Goal: Task Accomplishment & Management: Manage account settings

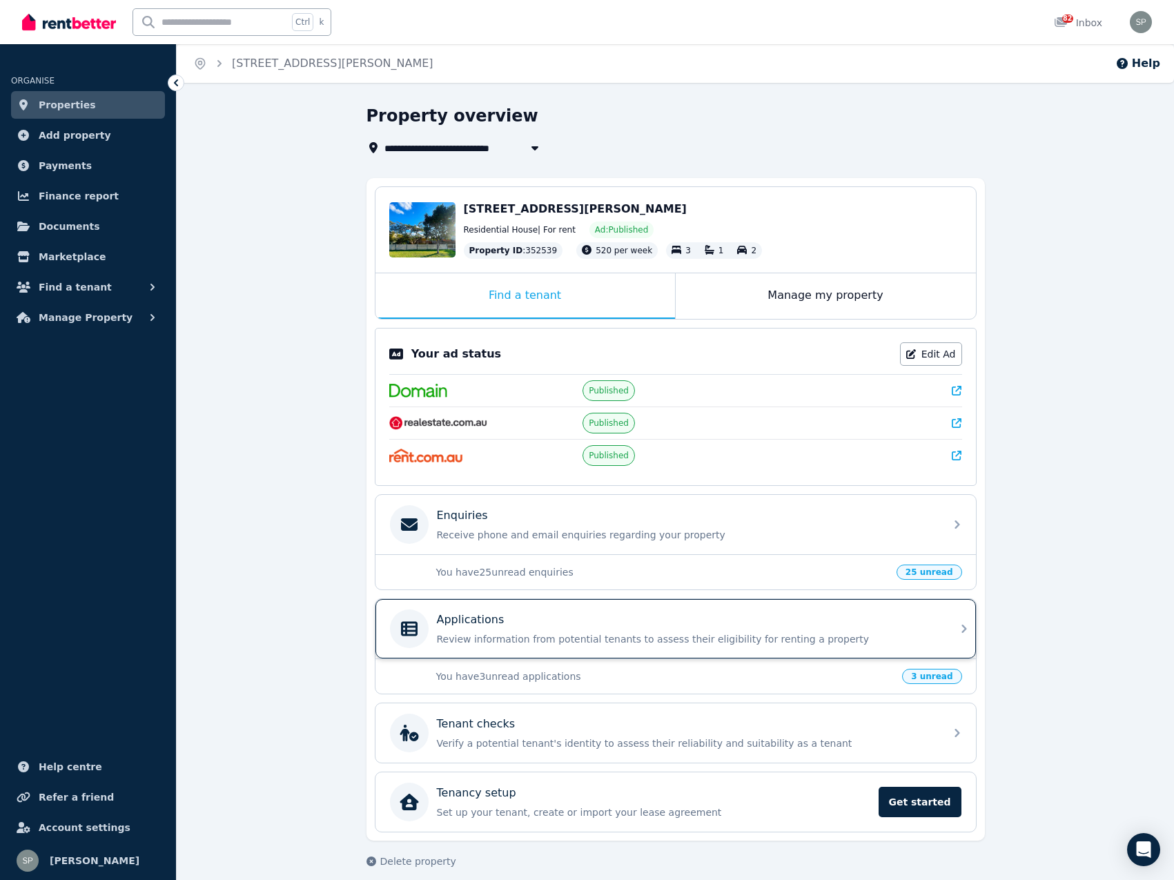
click at [959, 629] on icon at bounding box center [964, 629] width 17 height 17
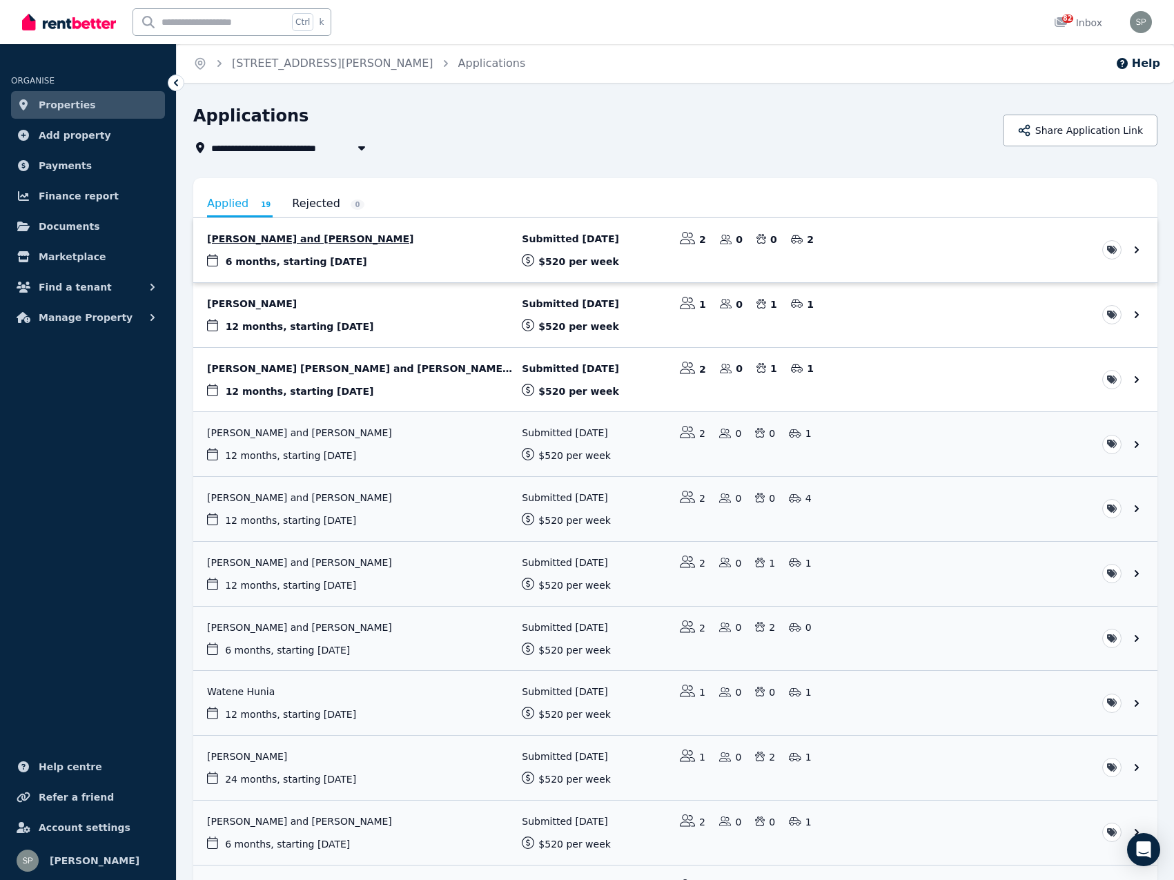
click at [406, 258] on link "View application: Adela Nduwimana and Ester Hakizimana" at bounding box center [675, 250] width 965 height 64
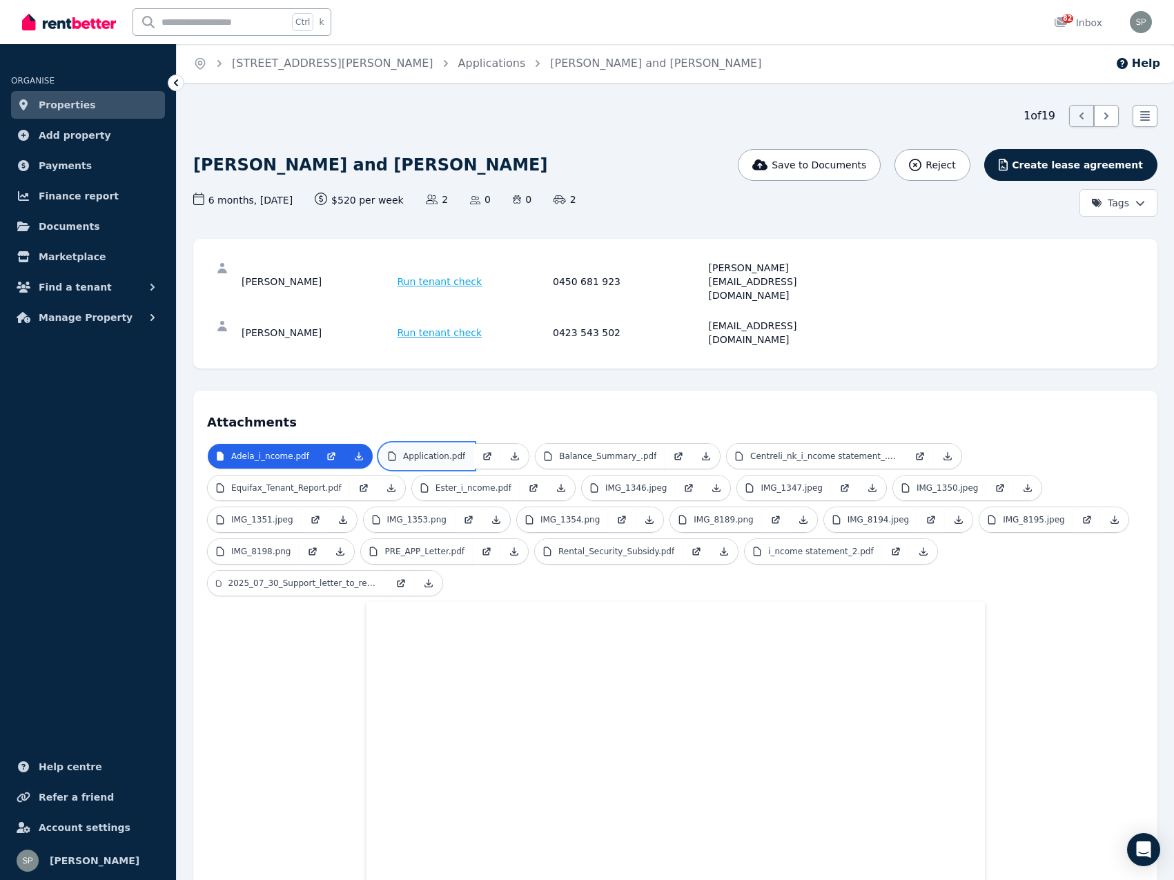
click at [427, 451] on p "Application.pdf" at bounding box center [434, 456] width 62 height 11
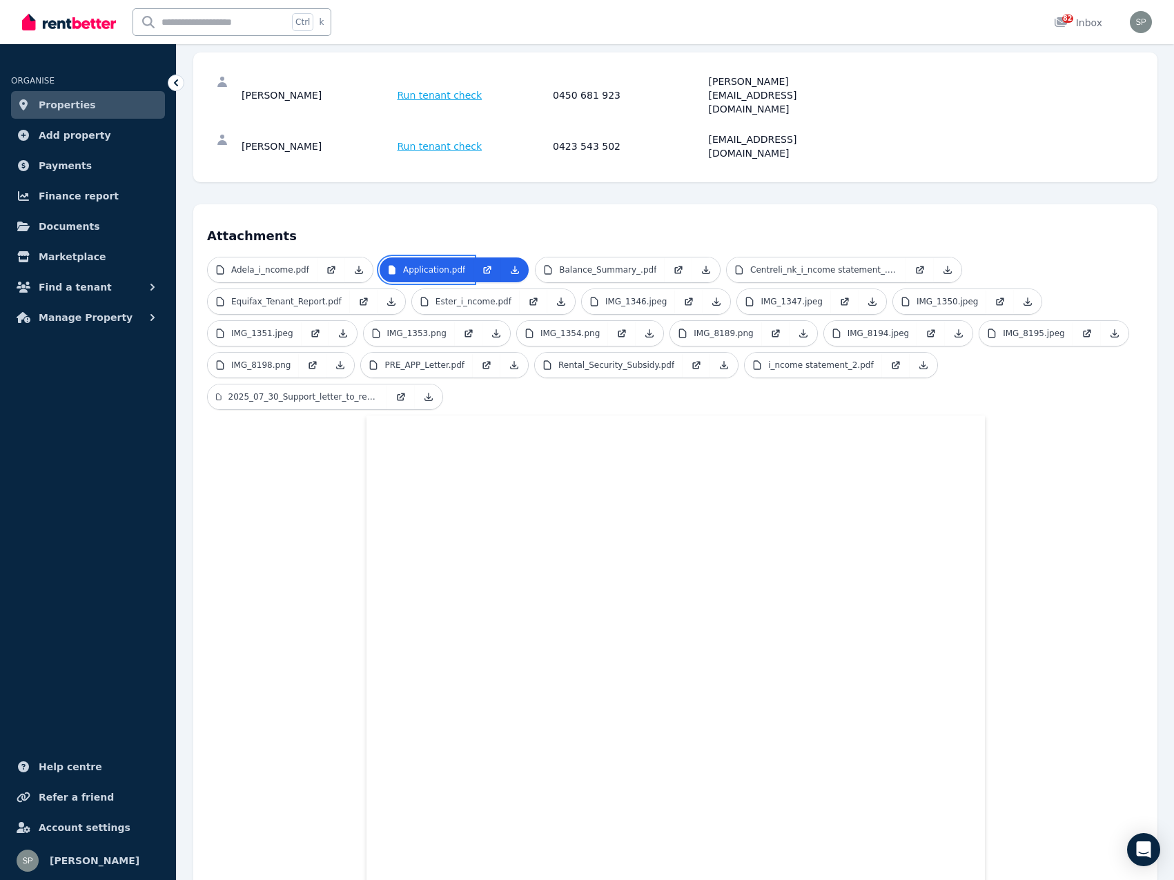
scroll to position [170, 0]
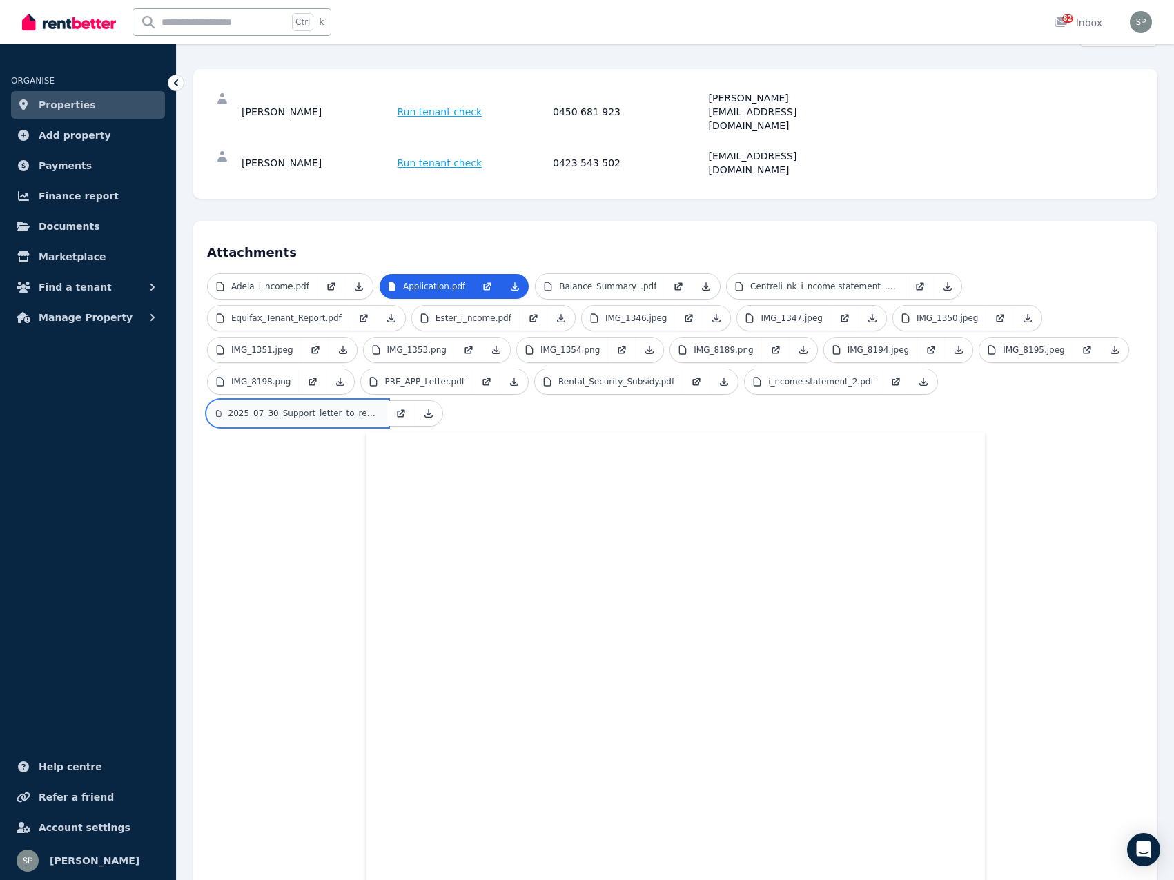
click at [379, 408] on p "2025_07_30_Support_letter_to_real_estate_AN.pdf" at bounding box center [304, 413] width 151 height 11
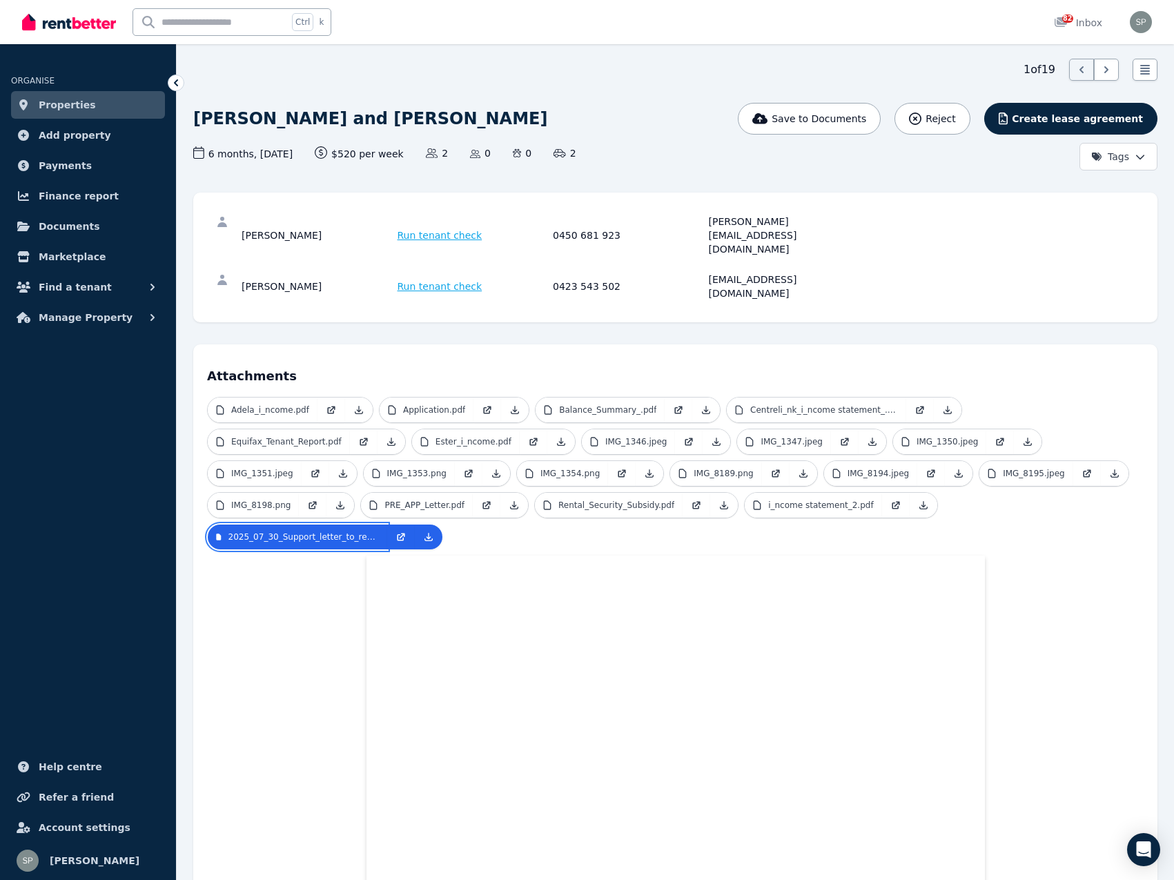
scroll to position [41, 0]
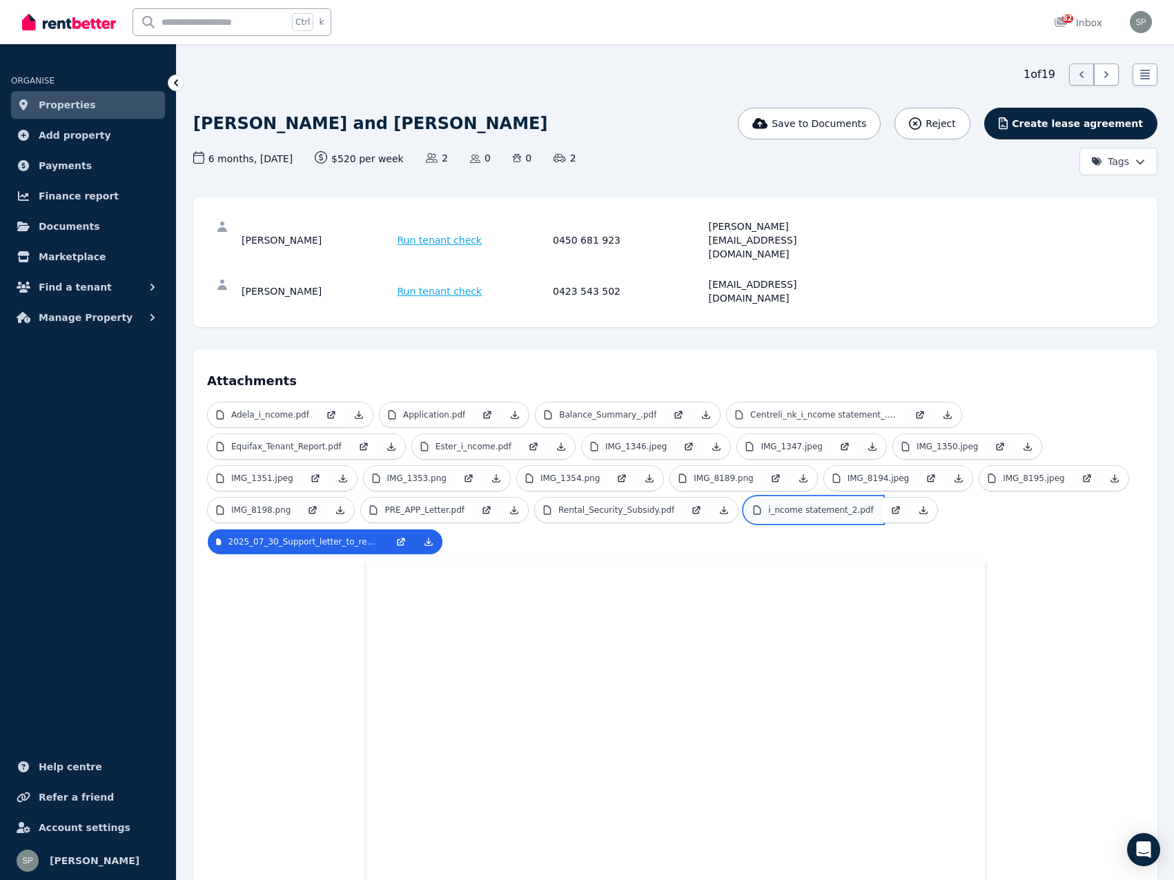
click at [768, 505] on p "i_ncome statement_2.pdf" at bounding box center [820, 510] width 105 height 11
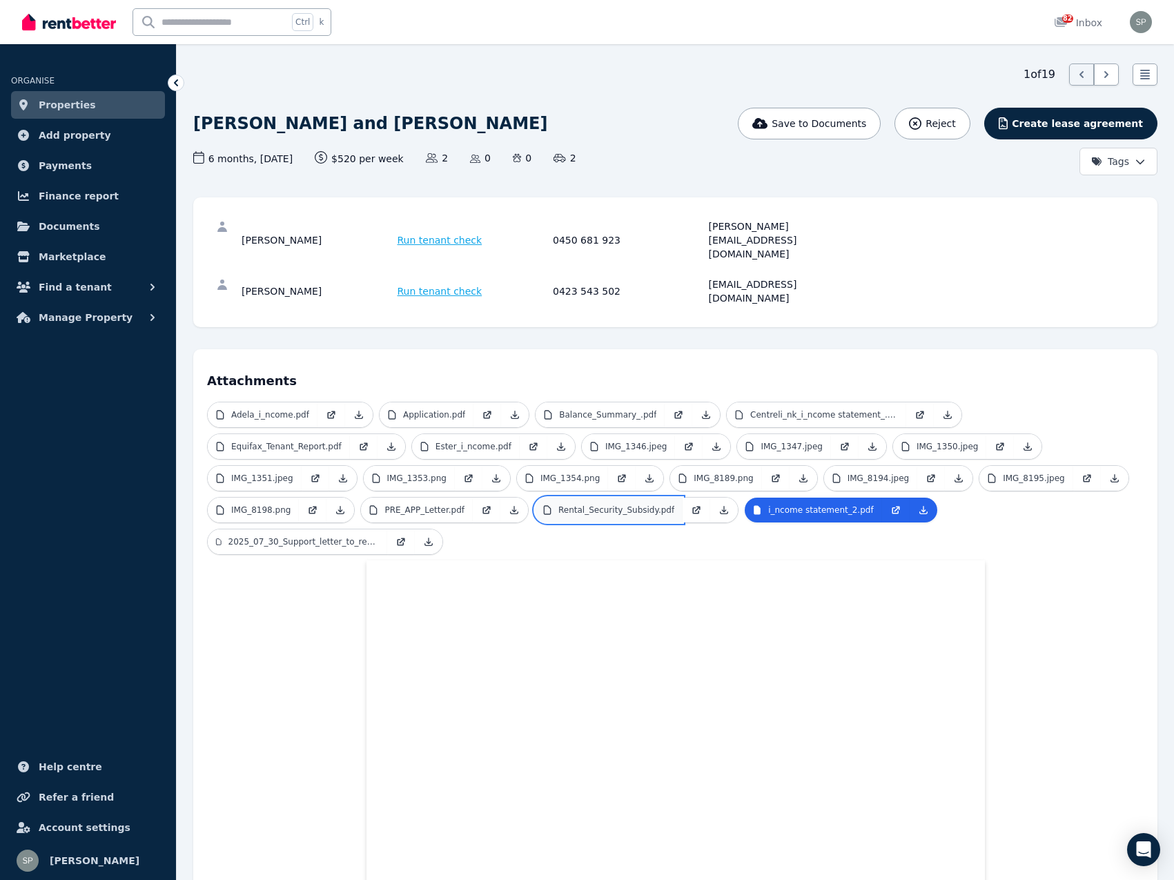
click at [535, 498] on link "Rental_Security_Subsidy.pdf" at bounding box center [609, 510] width 148 height 25
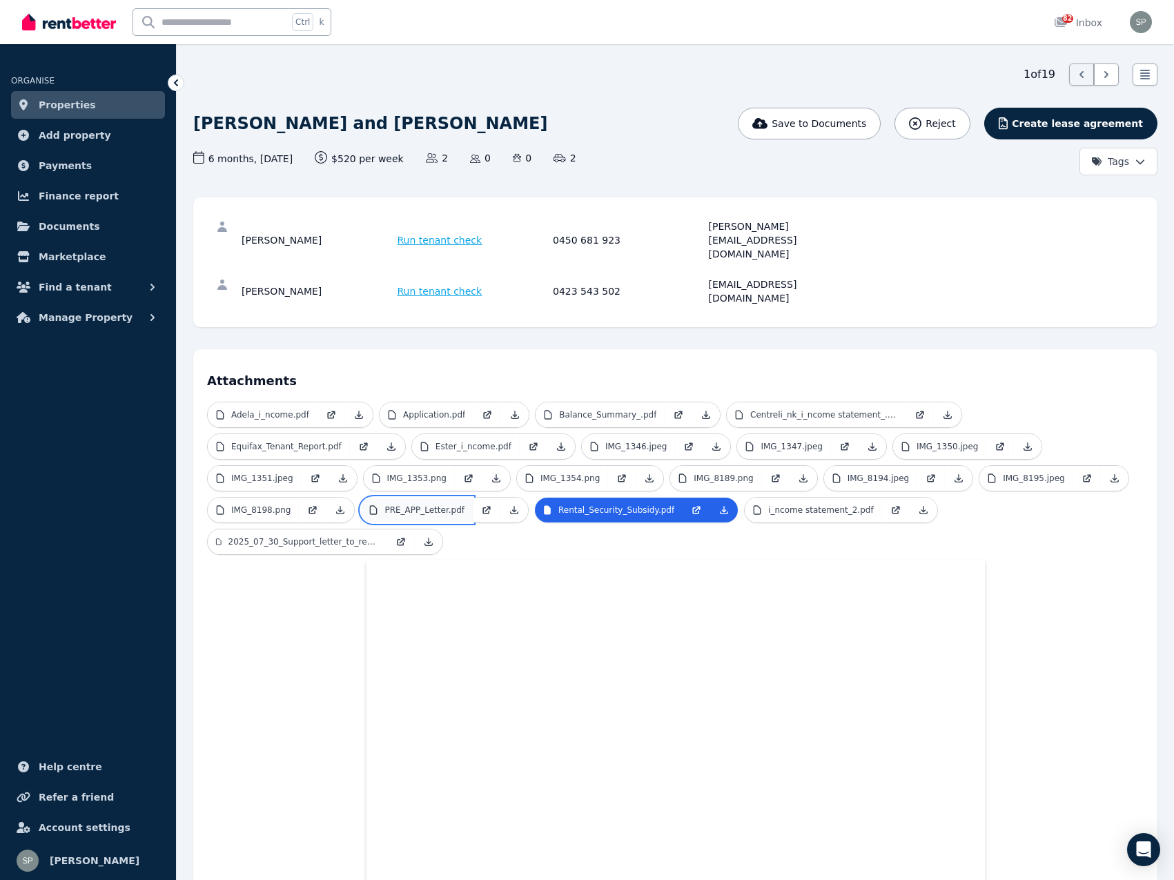
click at [465, 505] on p "PRE_APP_Letter.pdf" at bounding box center [425, 510] width 80 height 11
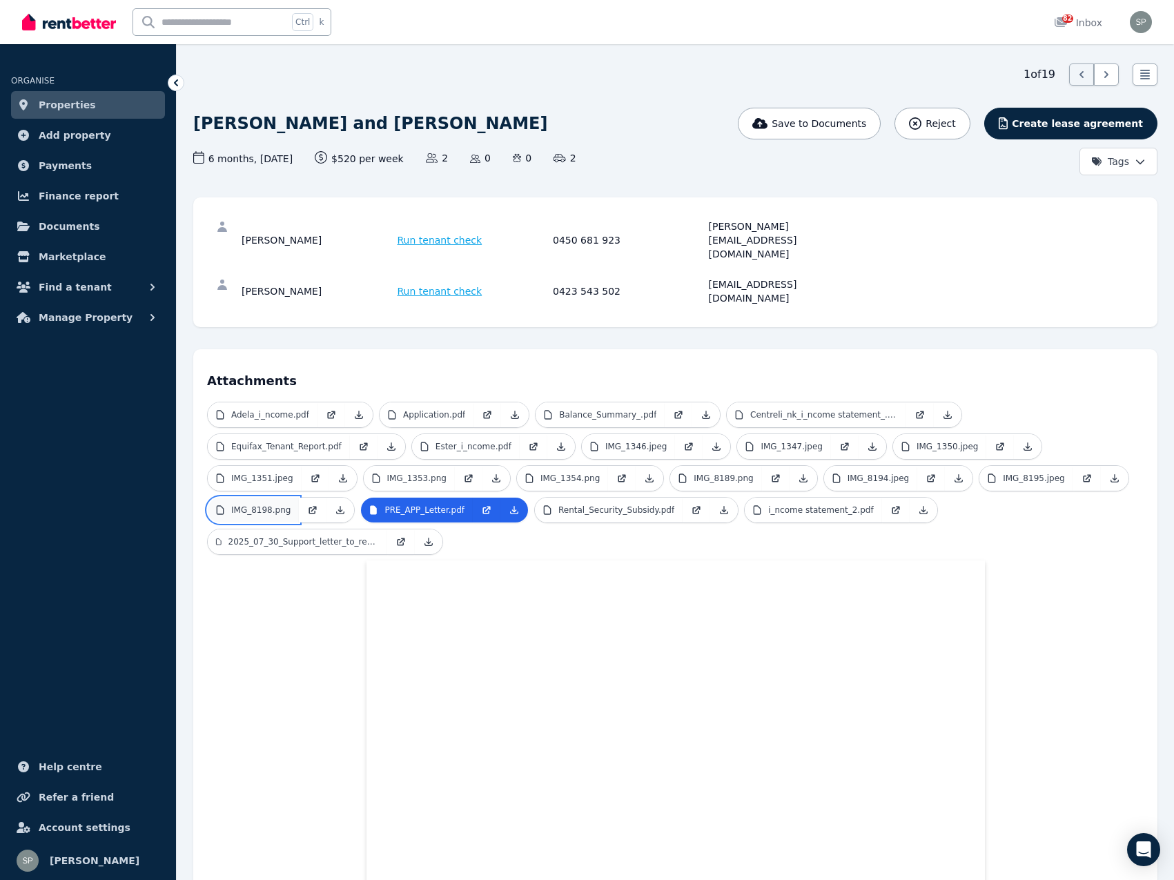
click at [291, 505] on p "IMG_8198.png" at bounding box center [260, 510] width 59 height 11
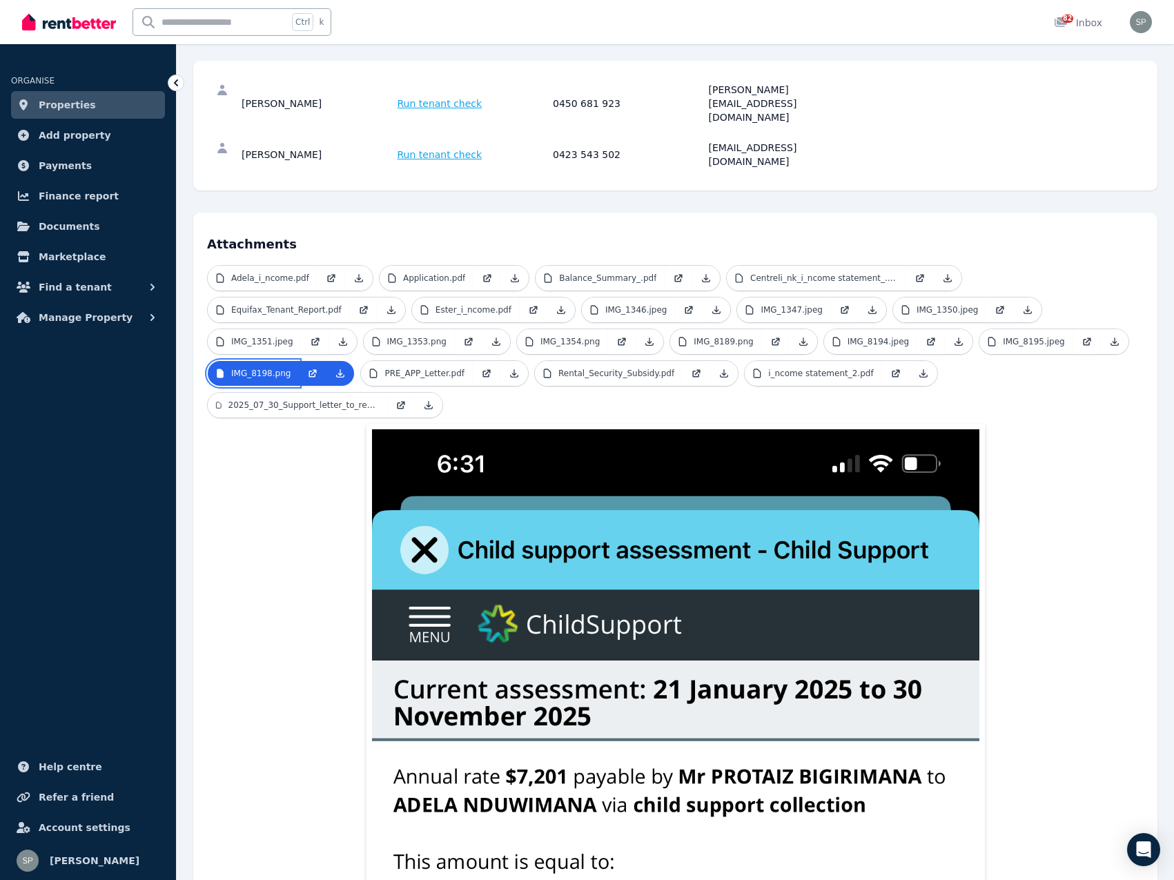
scroll to position [174, 0]
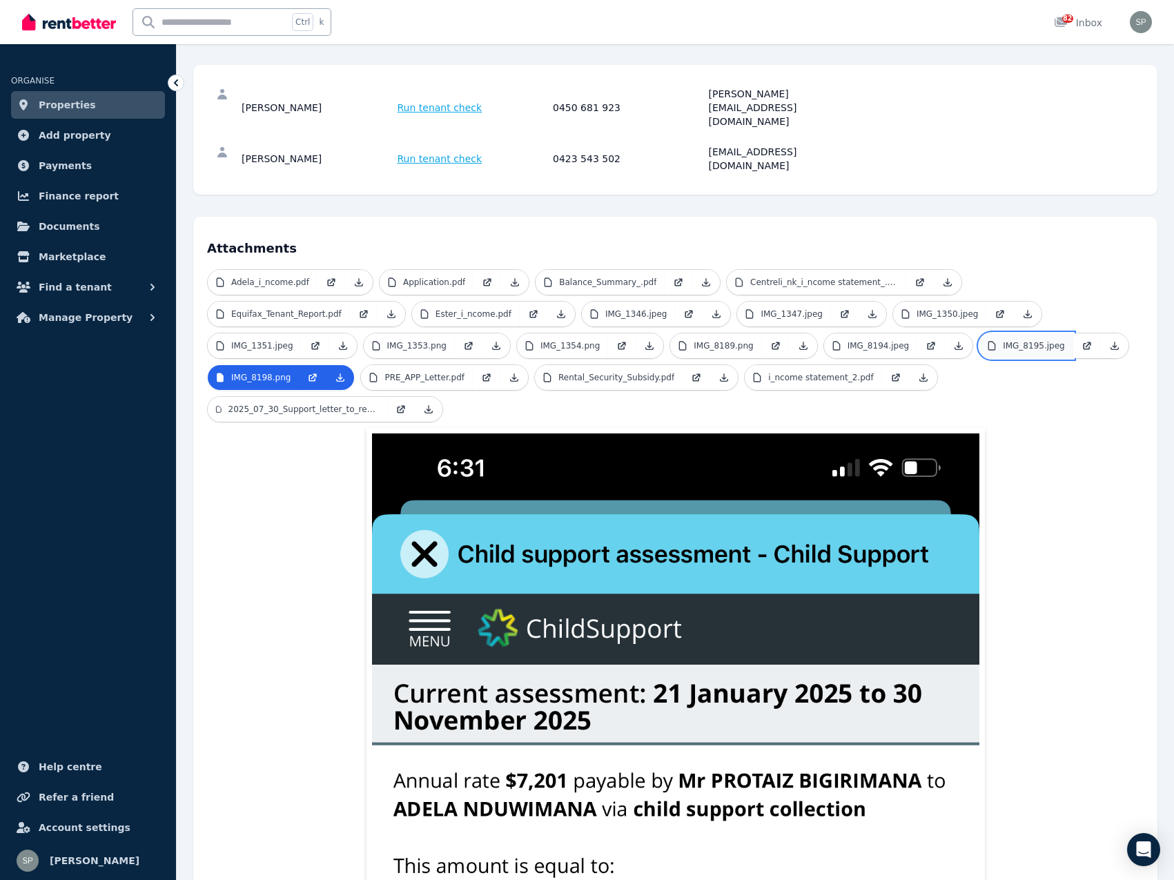
click at [1003, 340] on p "IMG_8195.jpeg" at bounding box center [1034, 345] width 62 height 11
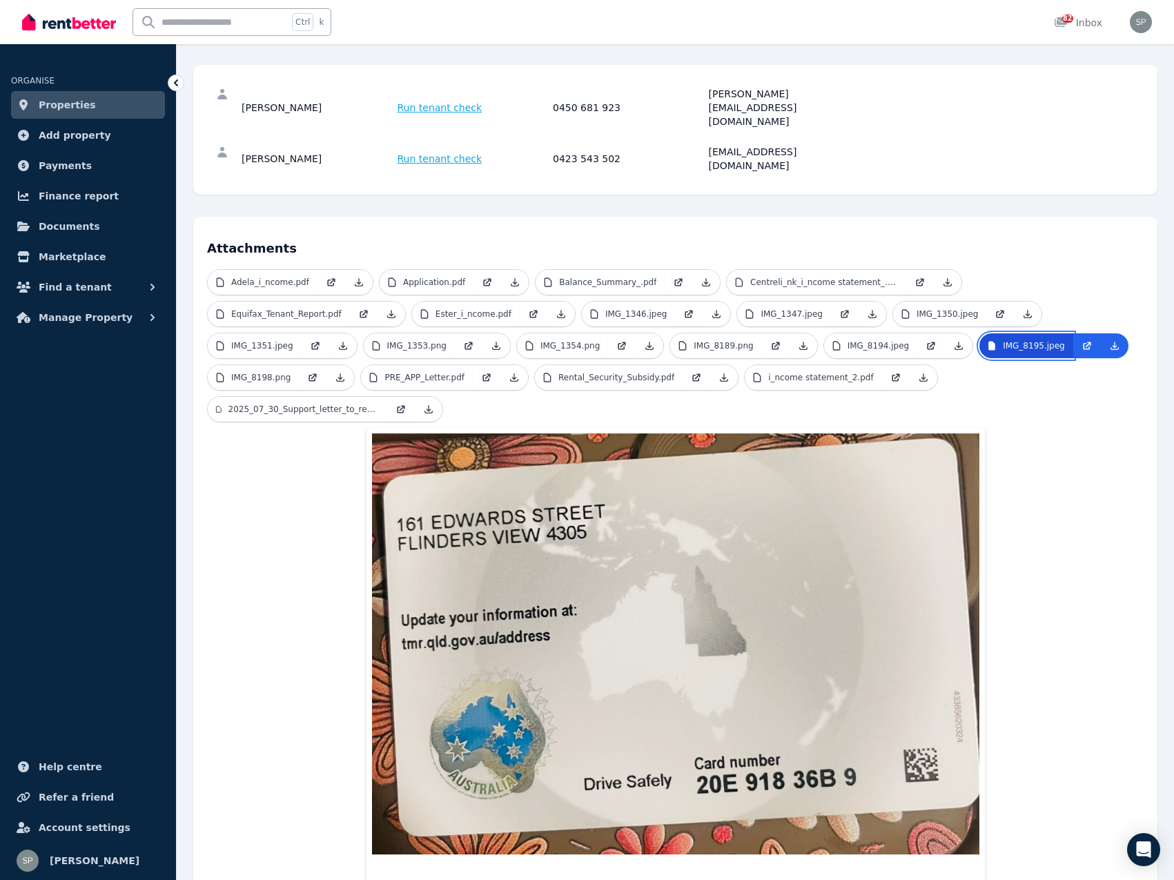
scroll to position [166, 0]
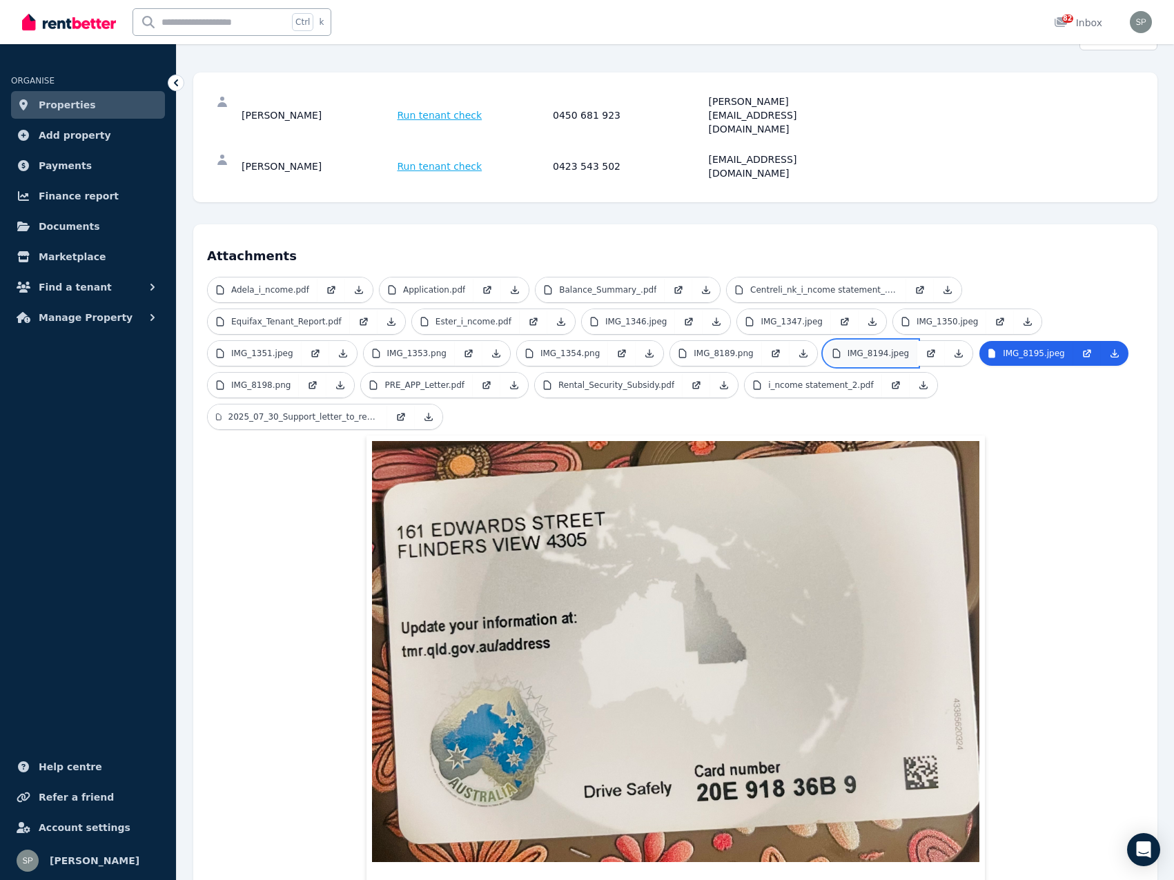
click at [848, 348] on p "IMG_8194.jpeg" at bounding box center [879, 353] width 62 height 11
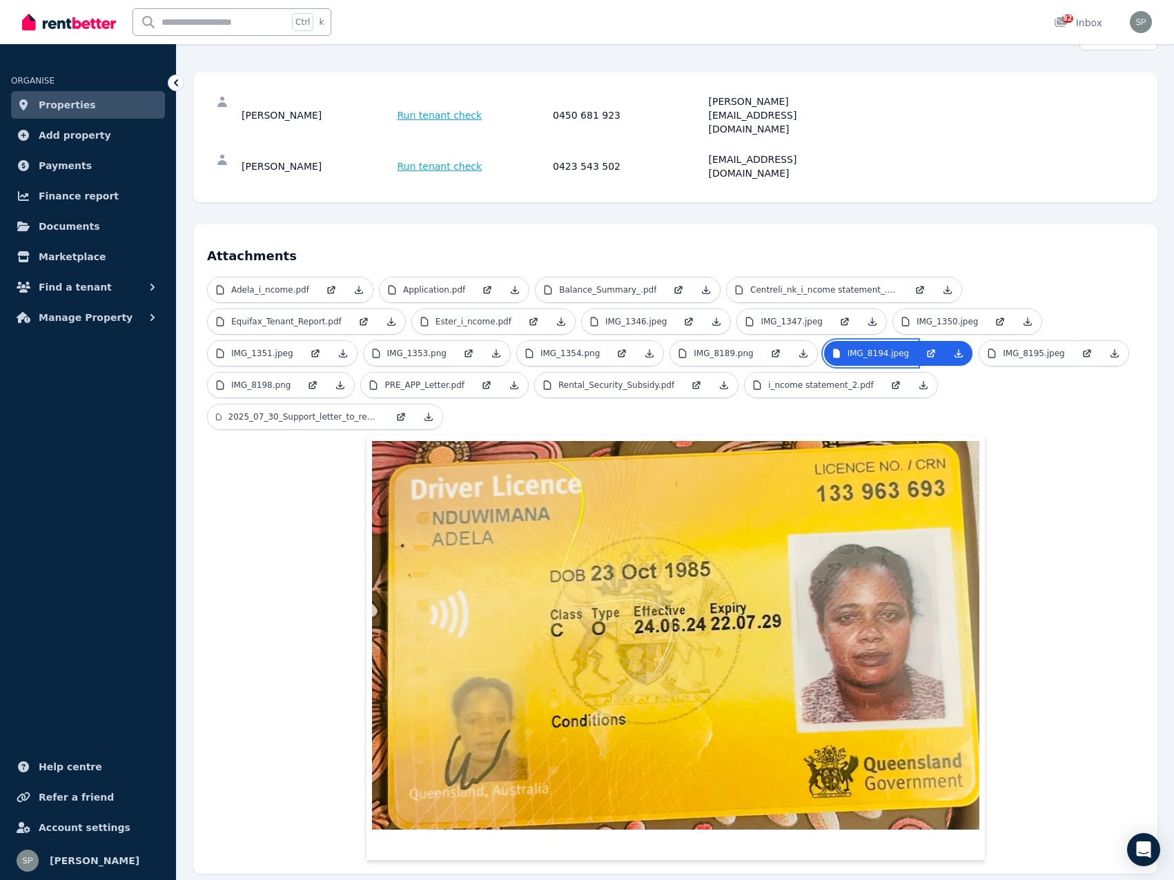
scroll to position [134, 0]
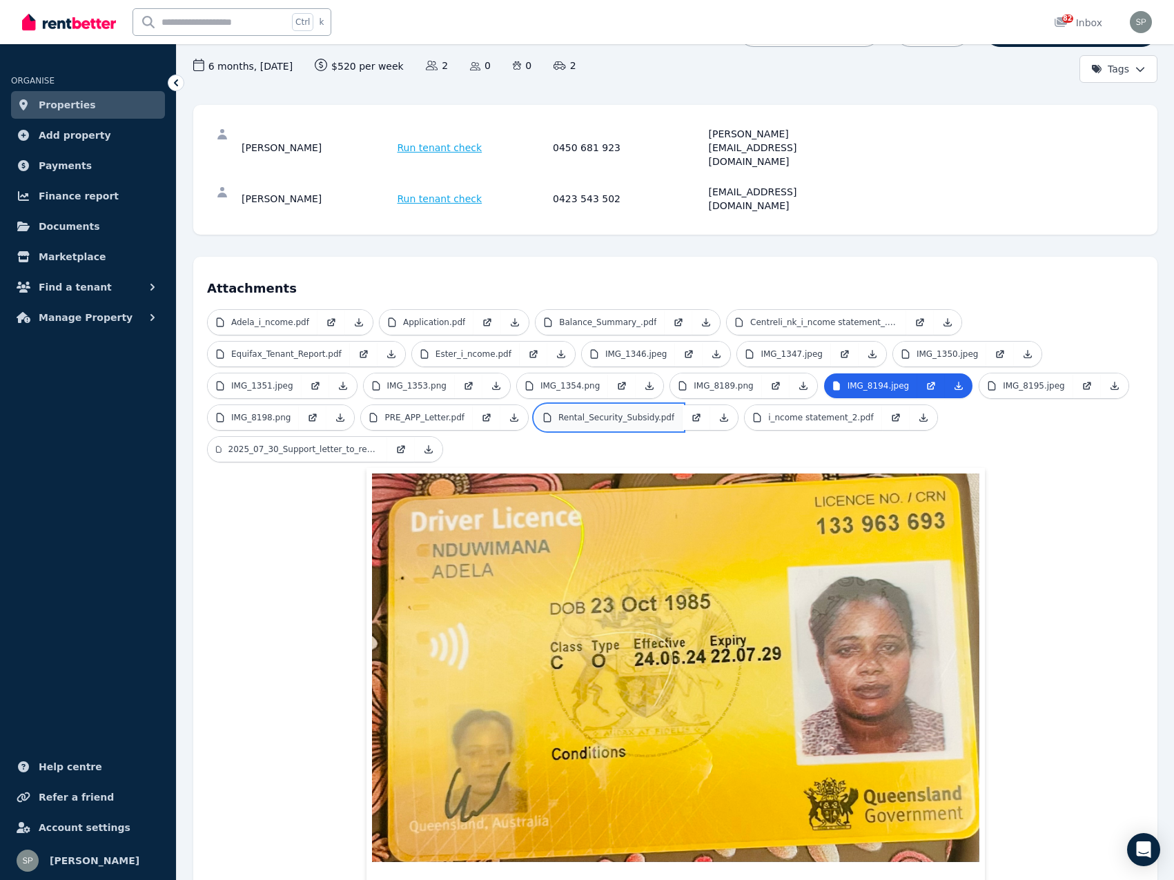
click at [559, 412] on p "Rental_Security_Subsidy.pdf" at bounding box center [617, 417] width 116 height 11
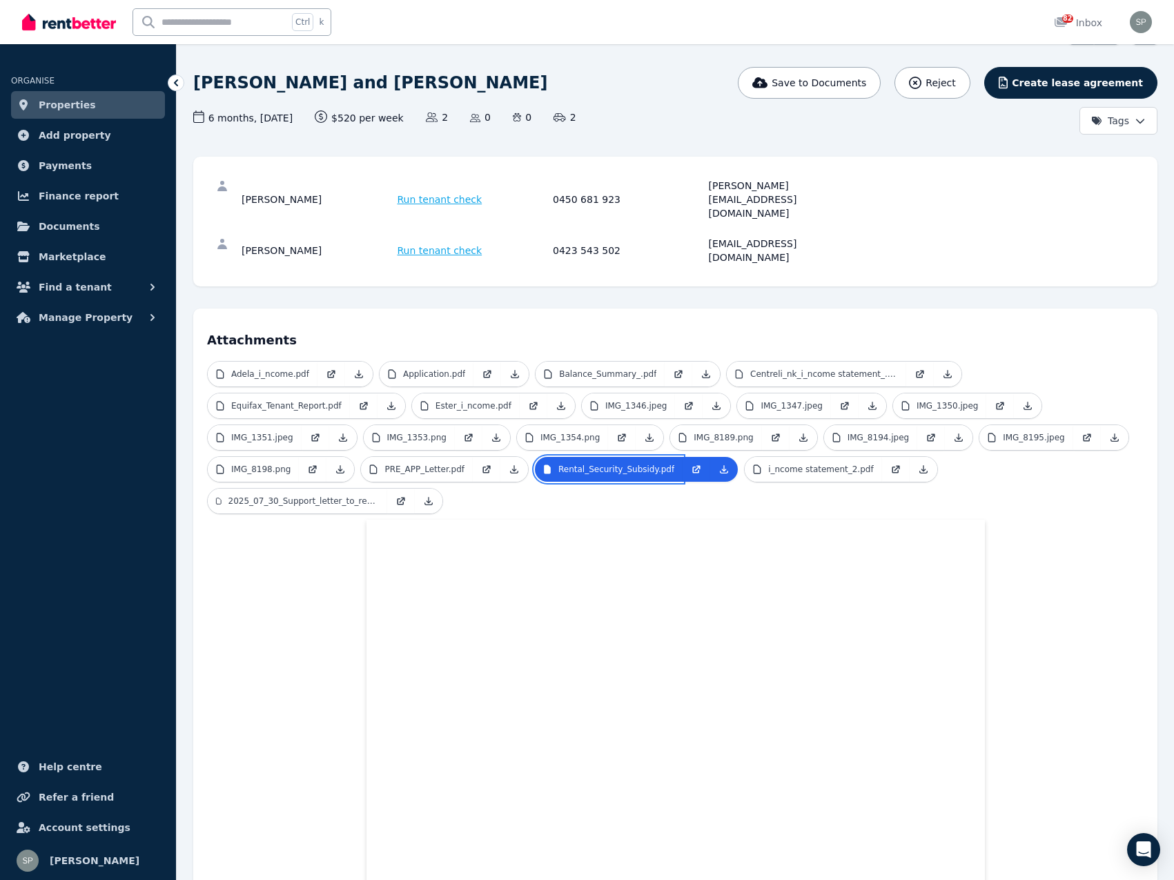
scroll to position [79, 0]
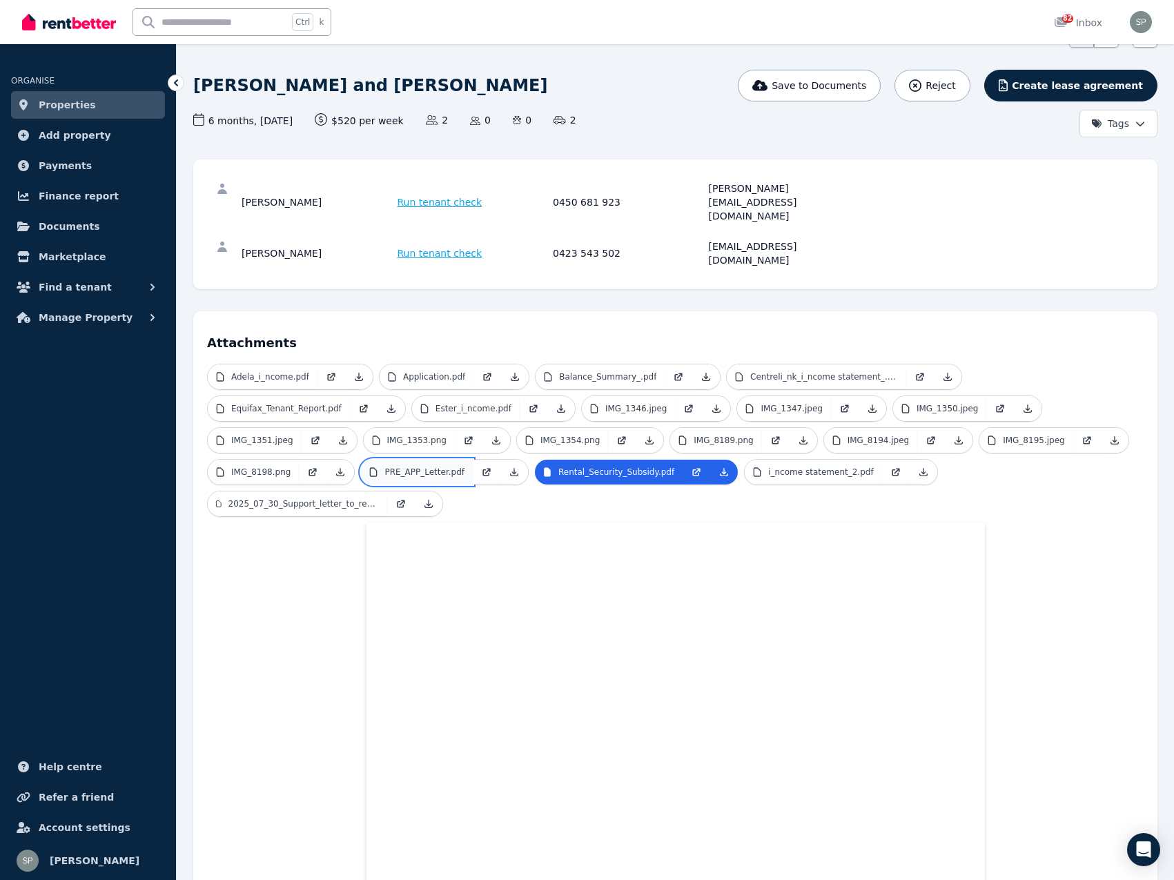
click at [465, 467] on p "PRE_APP_Letter.pdf" at bounding box center [425, 472] width 80 height 11
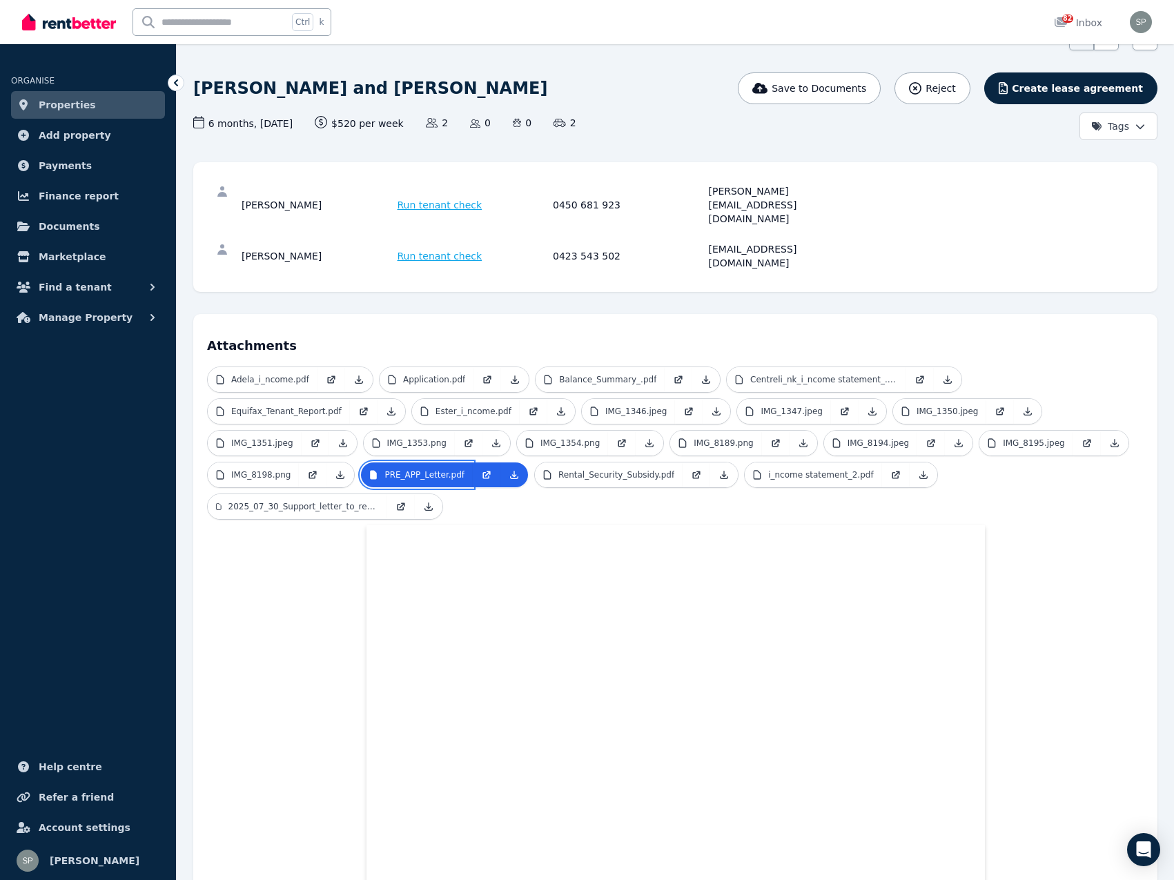
scroll to position [0, 0]
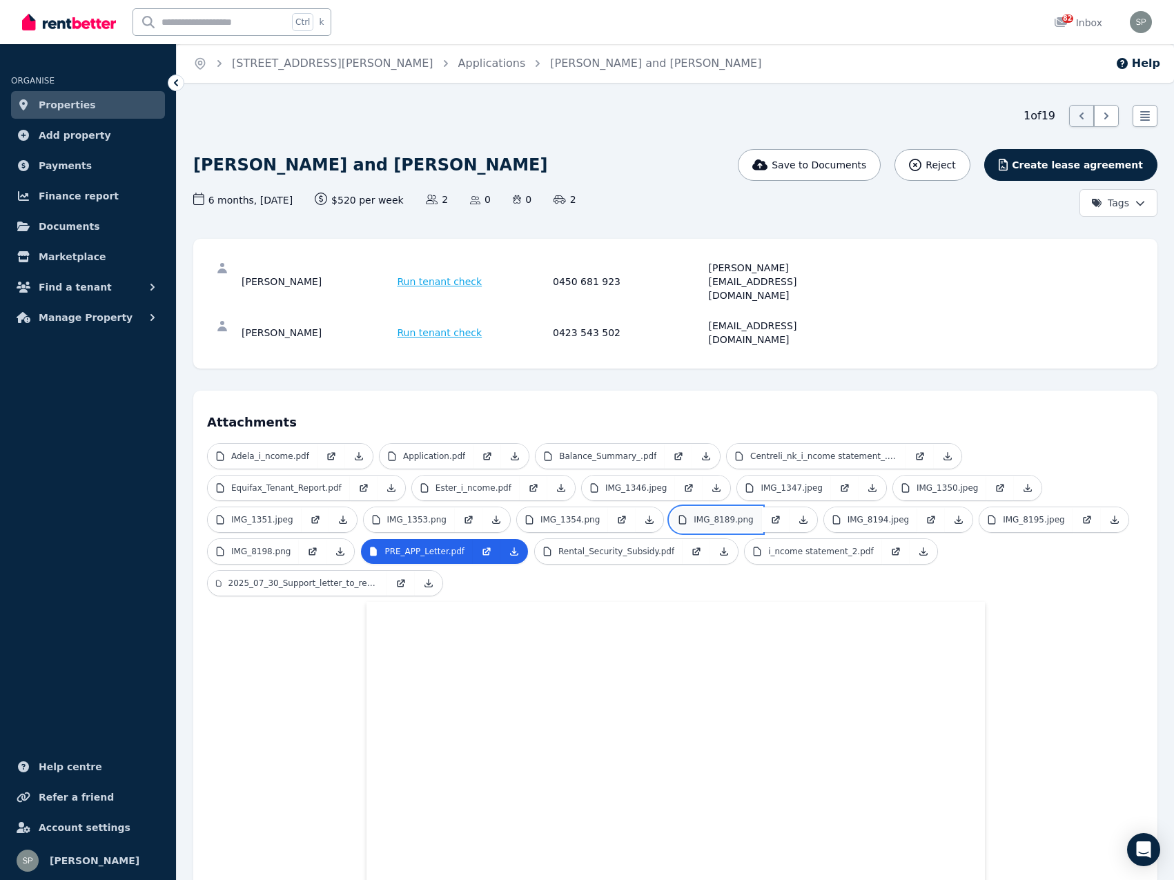
click at [694, 514] on p "IMG_8189.png" at bounding box center [723, 519] width 59 height 11
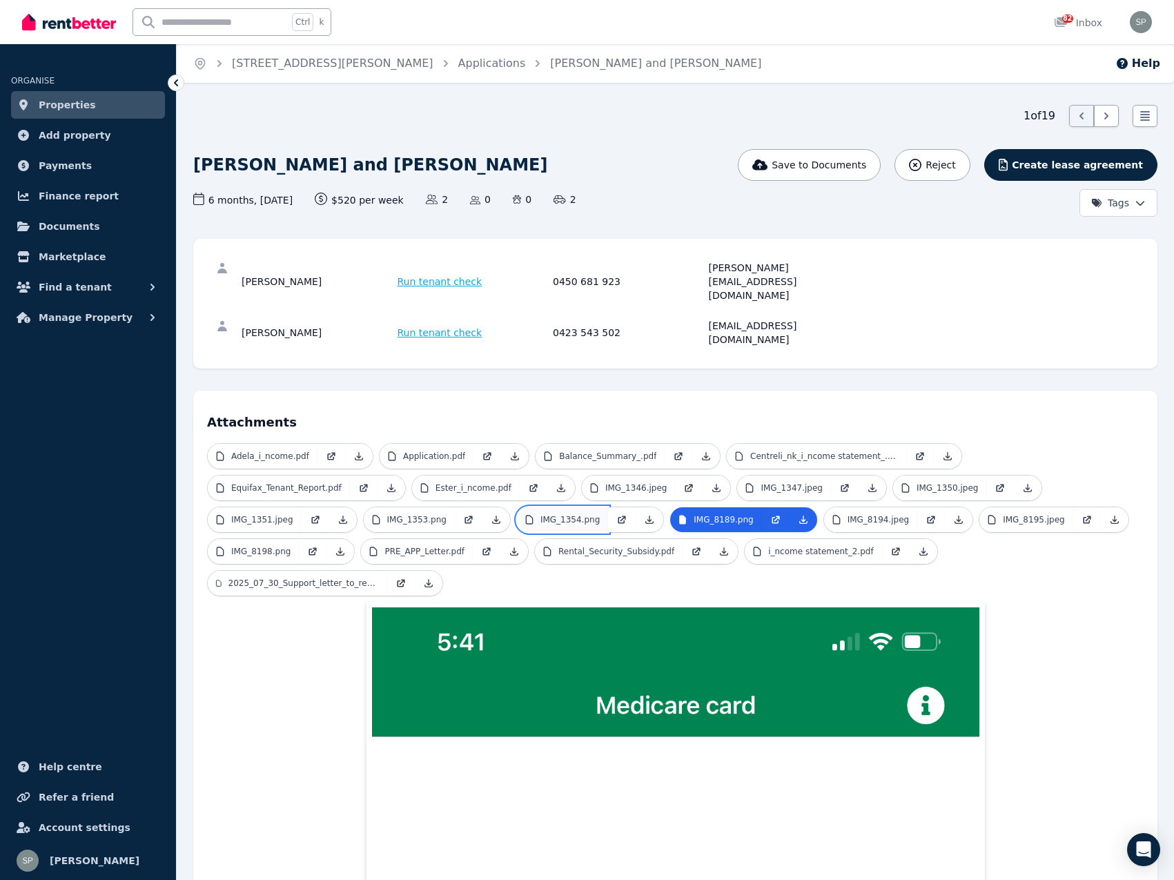
click at [541, 514] on p "IMG_1354.png" at bounding box center [570, 519] width 59 height 11
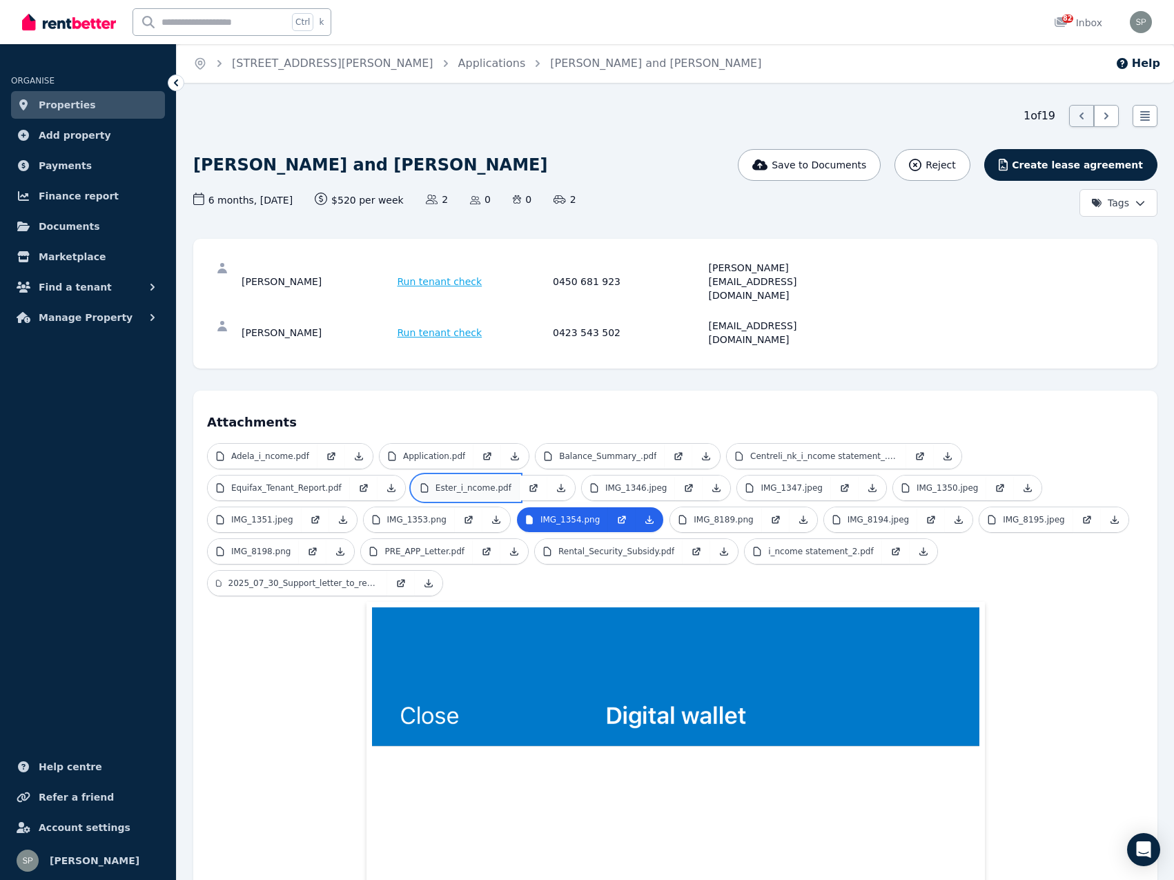
click at [436, 483] on p "Ester_i_ncome.pdf" at bounding box center [474, 488] width 76 height 11
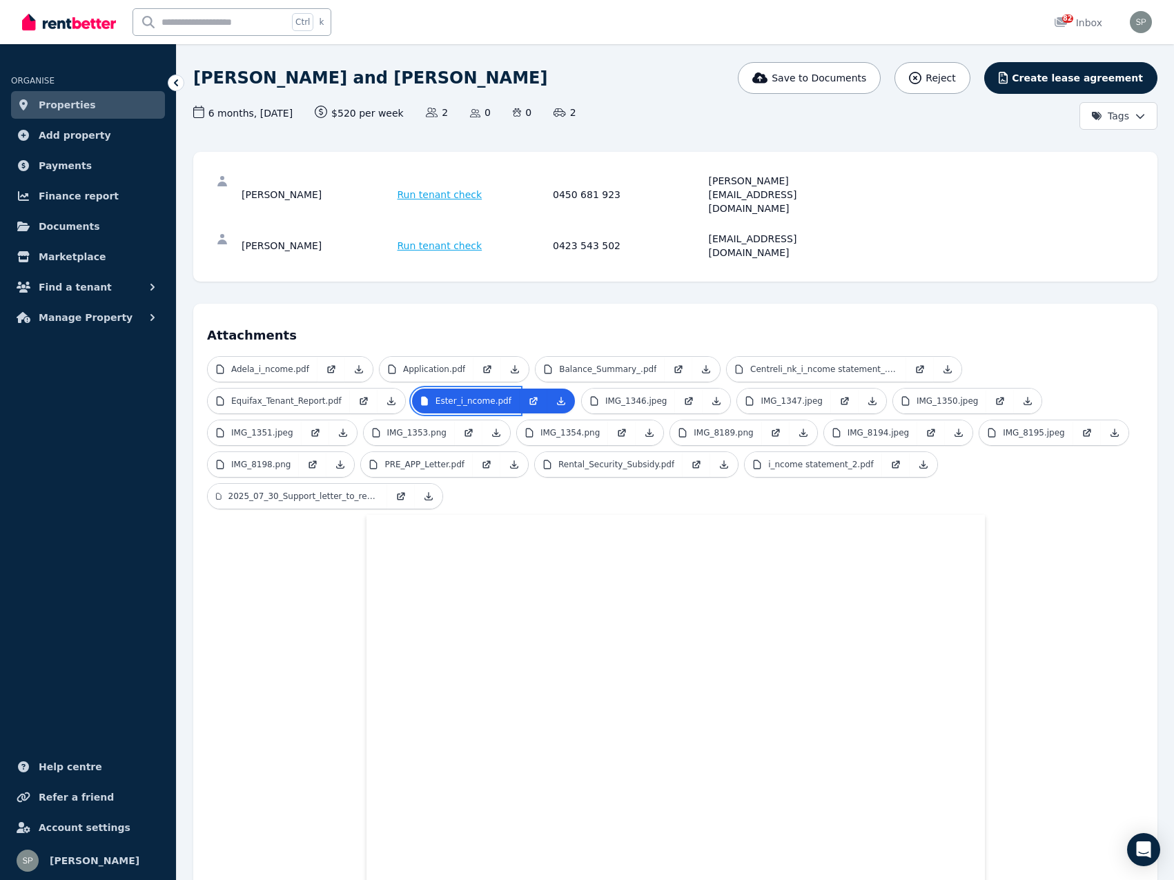
scroll to position [85, 0]
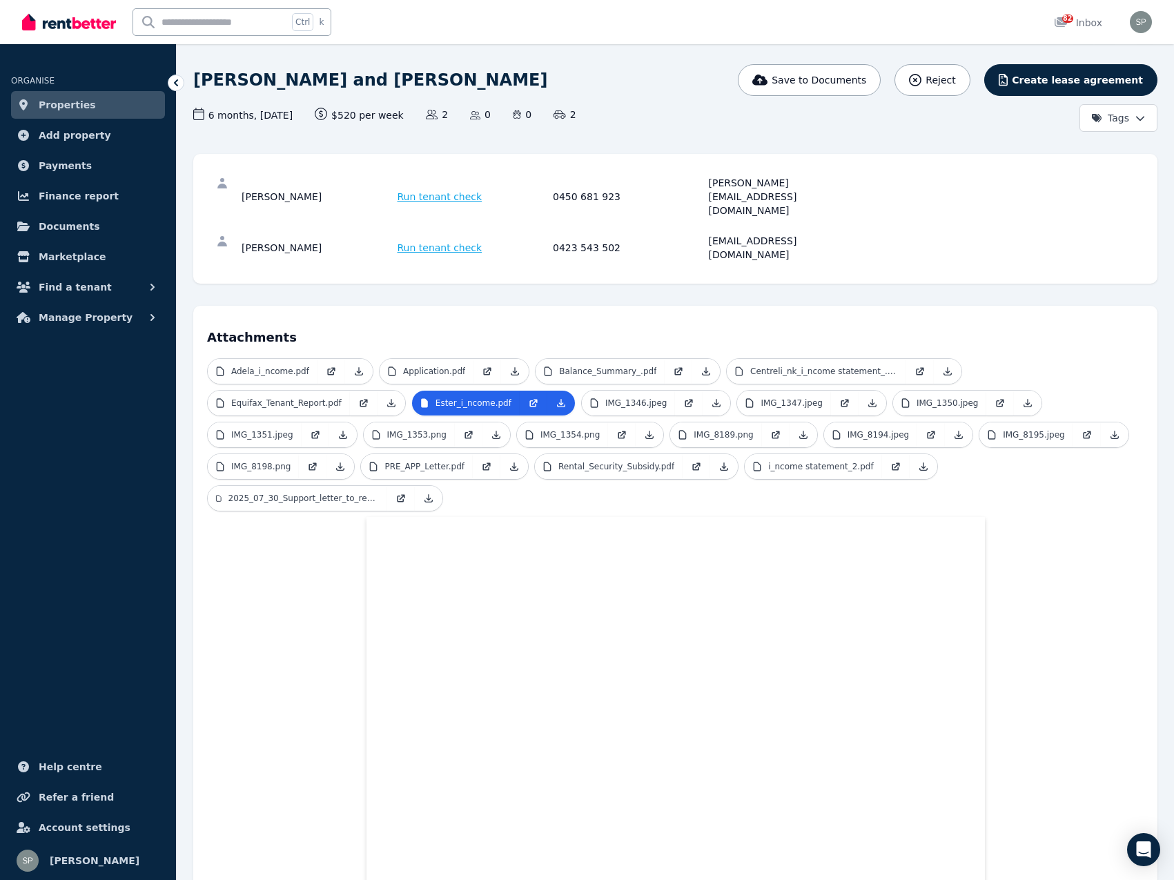
click at [178, 79] on icon at bounding box center [176, 83] width 14 height 14
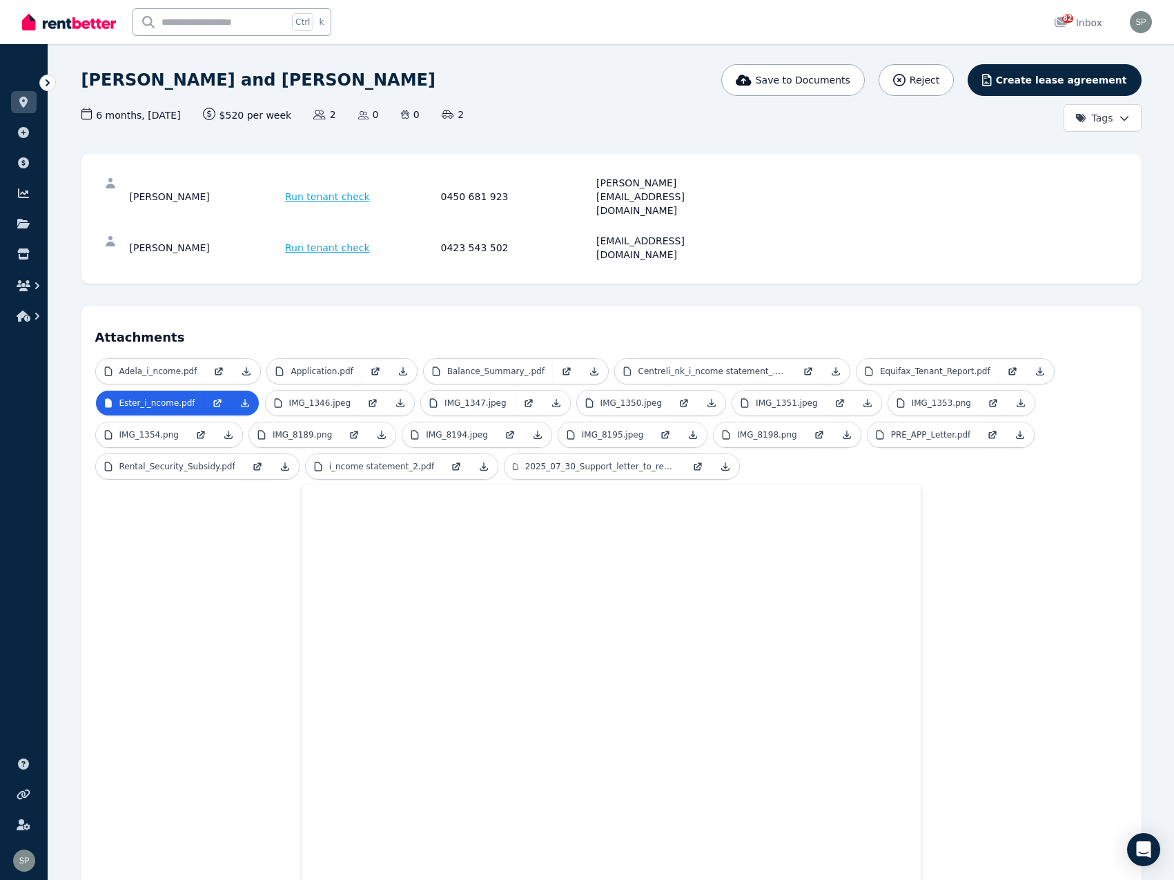
click at [46, 81] on icon at bounding box center [48, 83] width 14 height 14
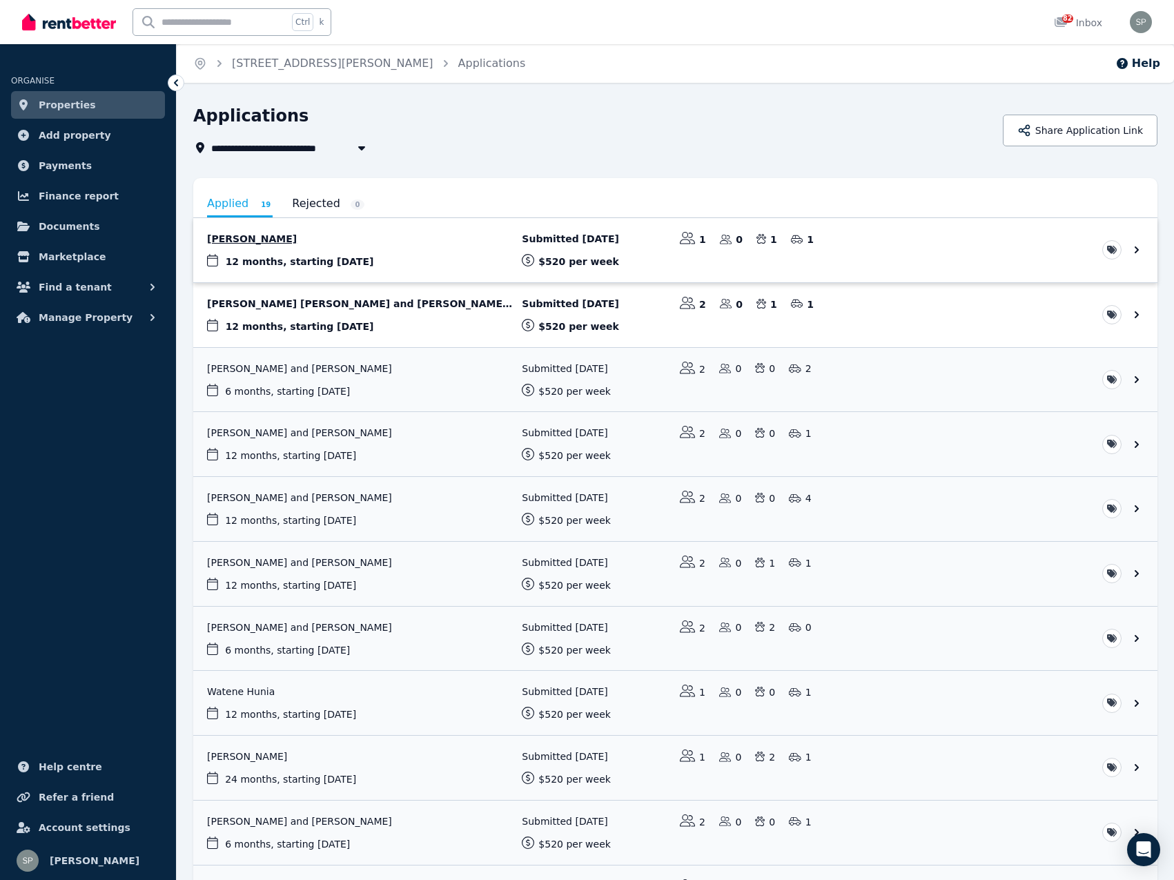
click at [291, 236] on link "View application: Elizabeth Constantine" at bounding box center [675, 250] width 965 height 64
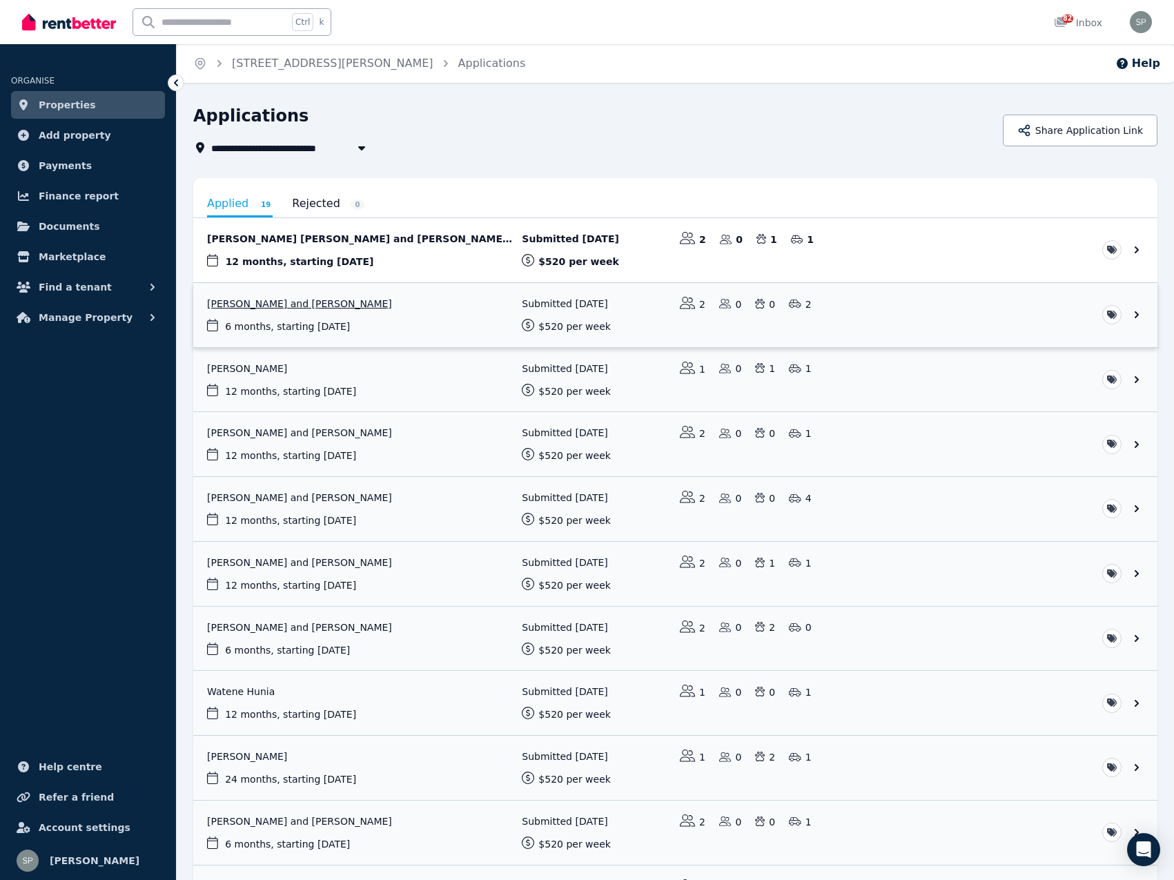
click at [295, 301] on link "View application: Adela Nduwimana and Ester Hakizimana" at bounding box center [675, 315] width 965 height 64
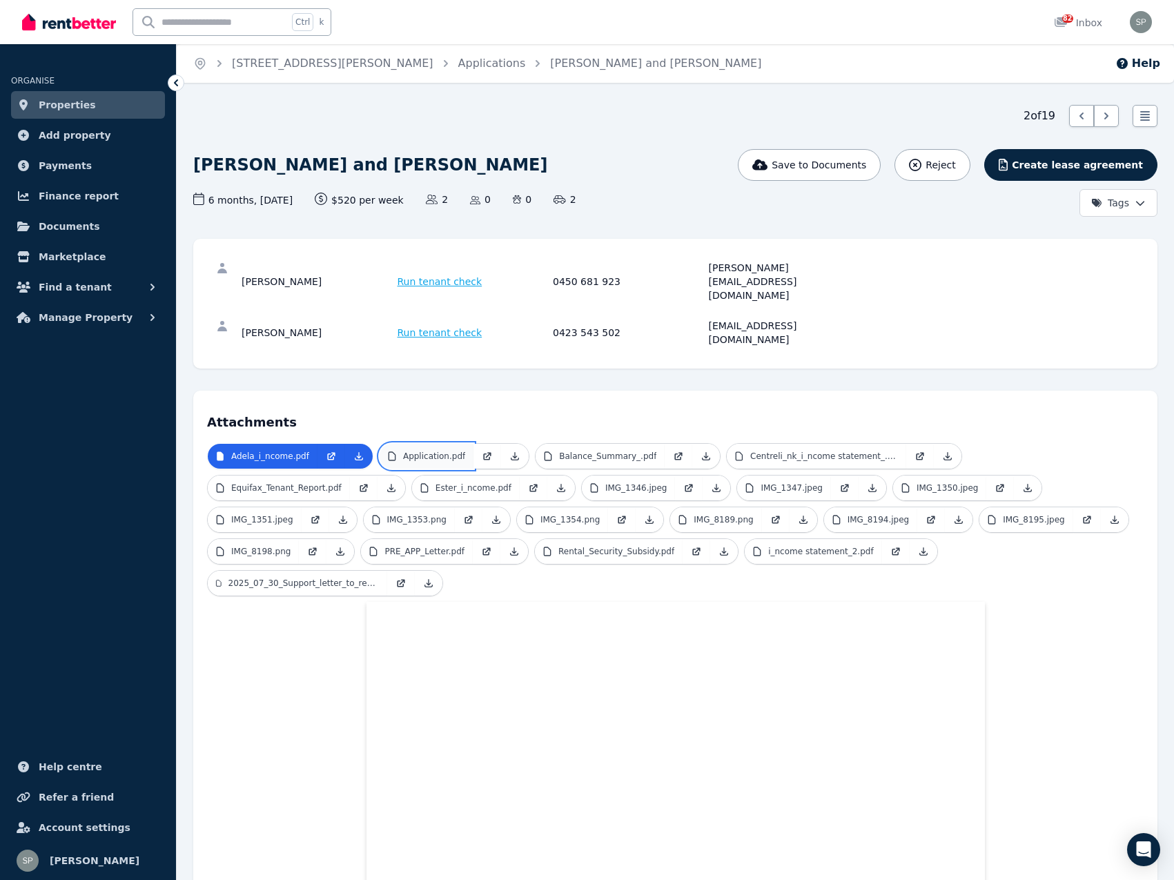
click at [438, 451] on p "Application.pdf" at bounding box center [434, 456] width 62 height 11
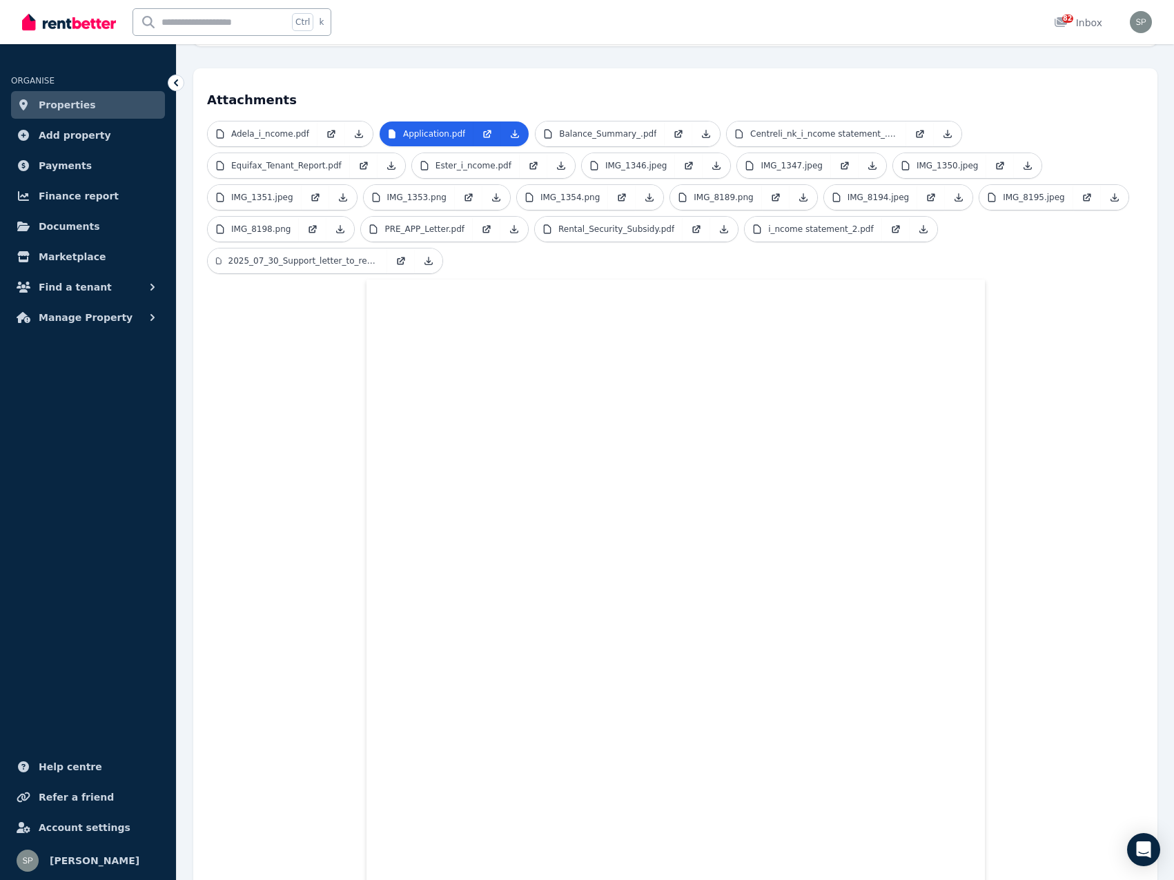
scroll to position [238, 0]
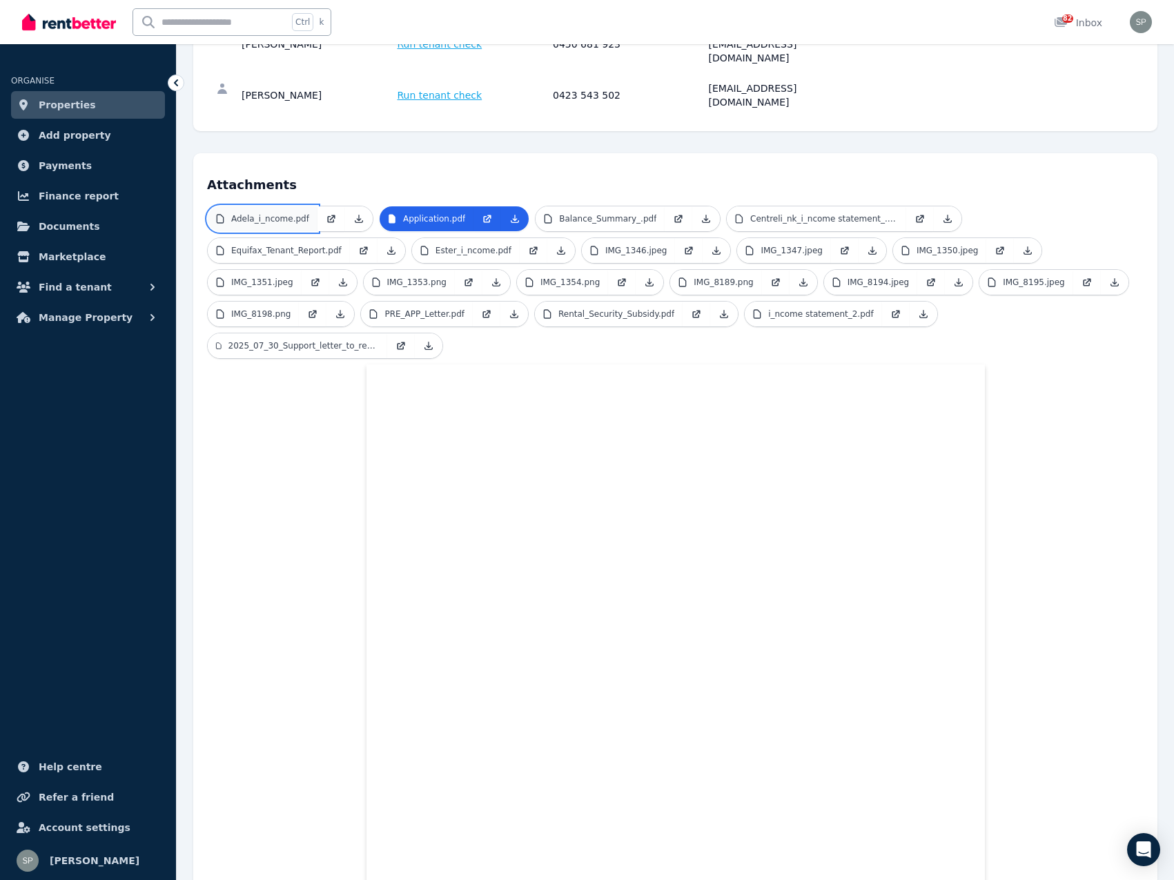
click at [273, 213] on p "Adela_i_ncome.pdf" at bounding box center [270, 218] width 78 height 11
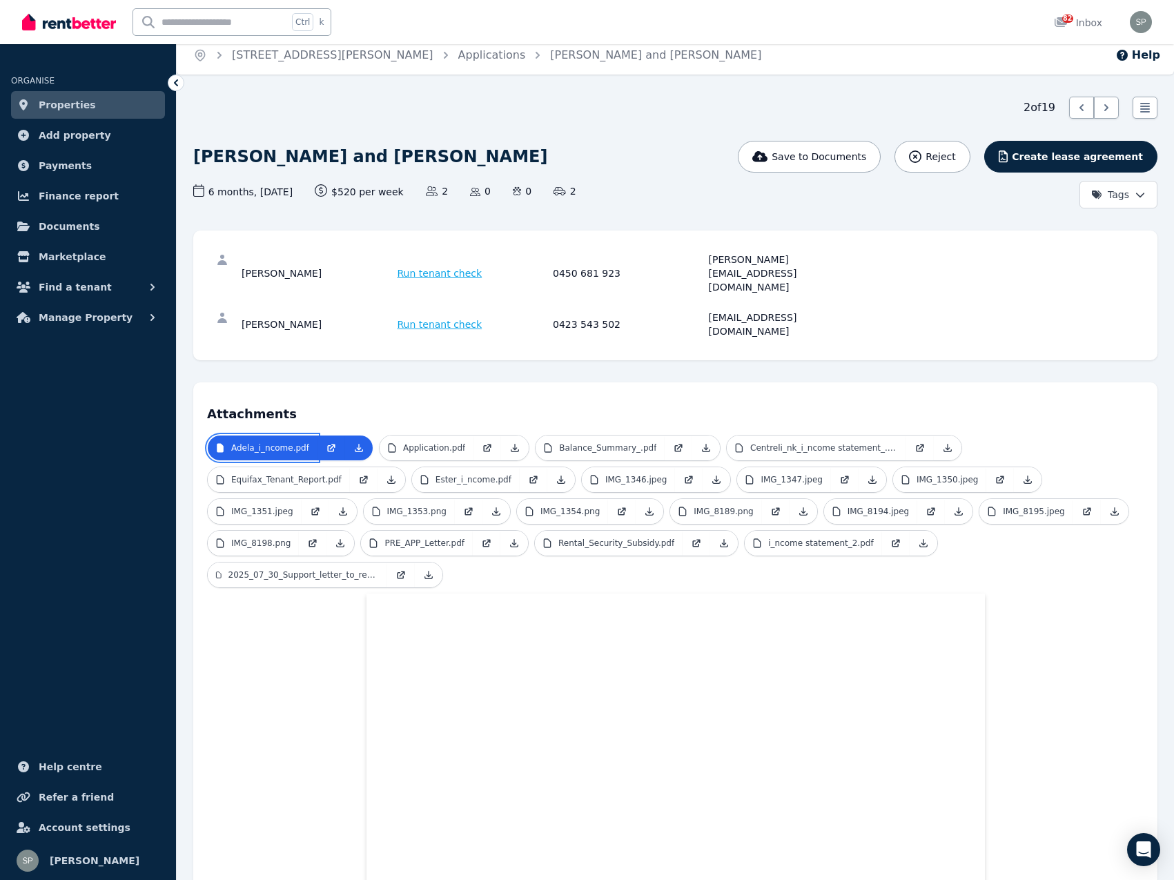
scroll to position [0, 0]
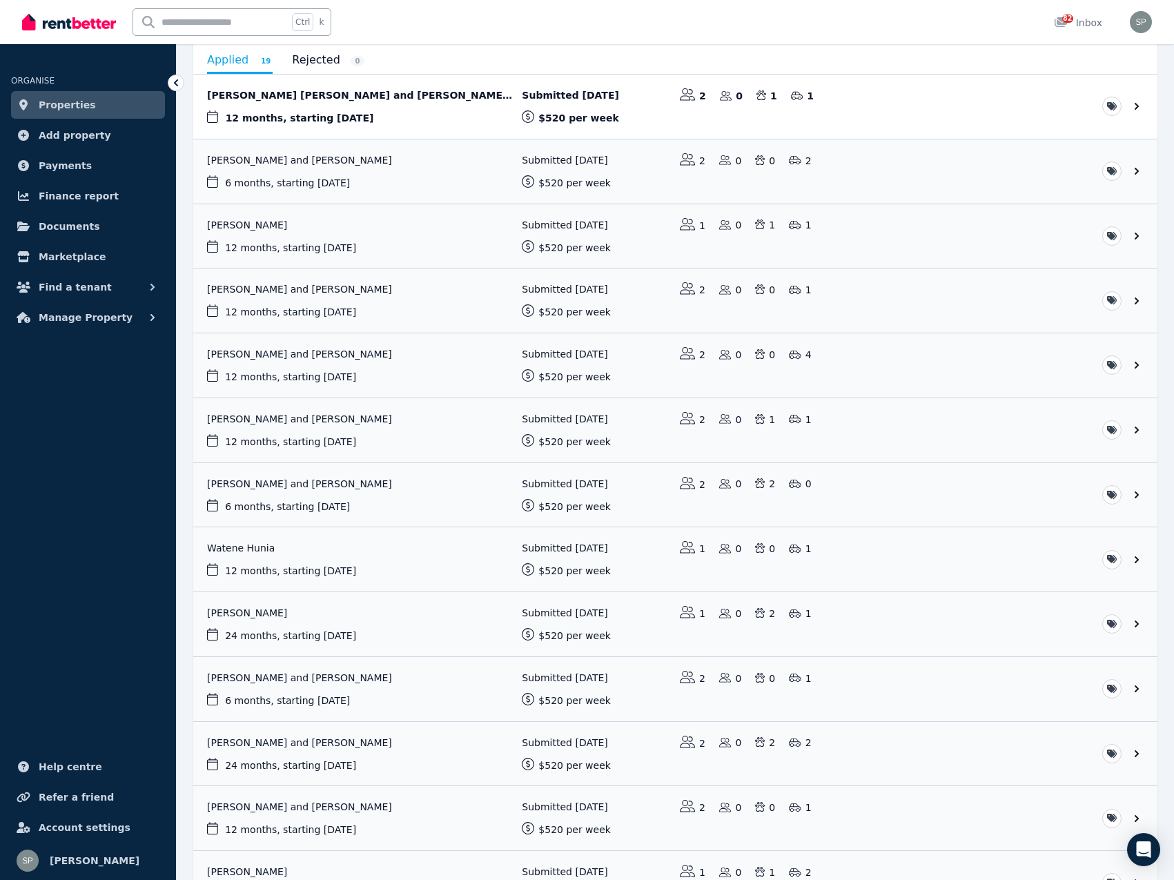
scroll to position [65, 0]
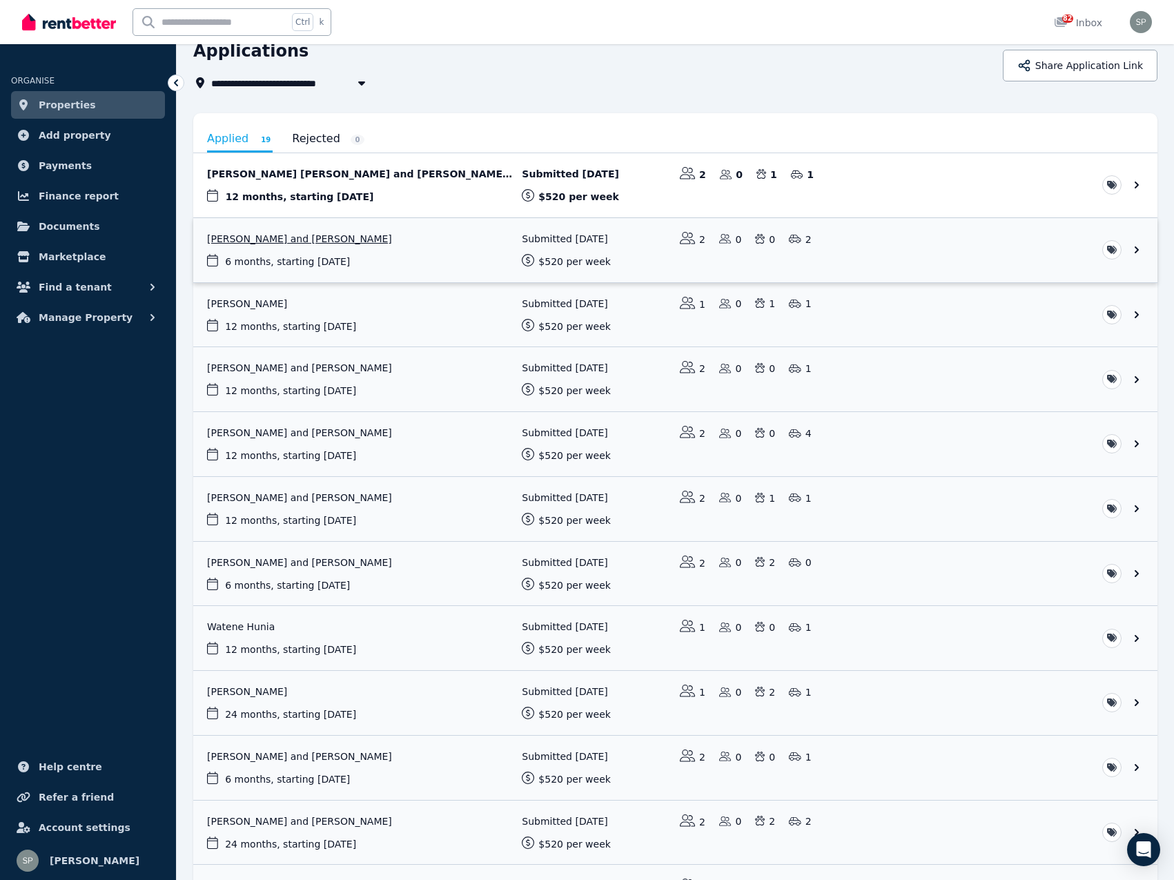
click at [346, 240] on link "View application: Adela Nduwimana and Ester Hakizimana" at bounding box center [675, 250] width 965 height 64
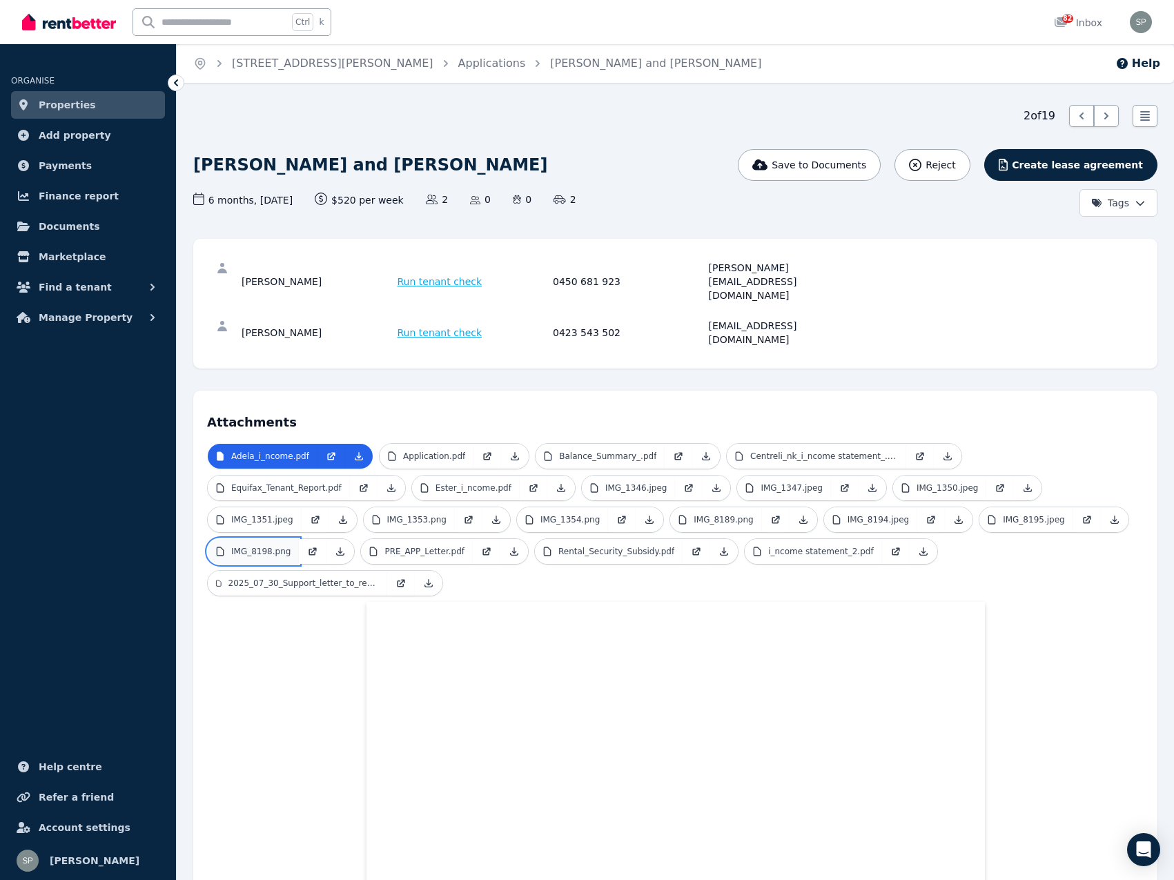
click at [299, 539] on link "IMG_8198.png" at bounding box center [253, 551] width 91 height 25
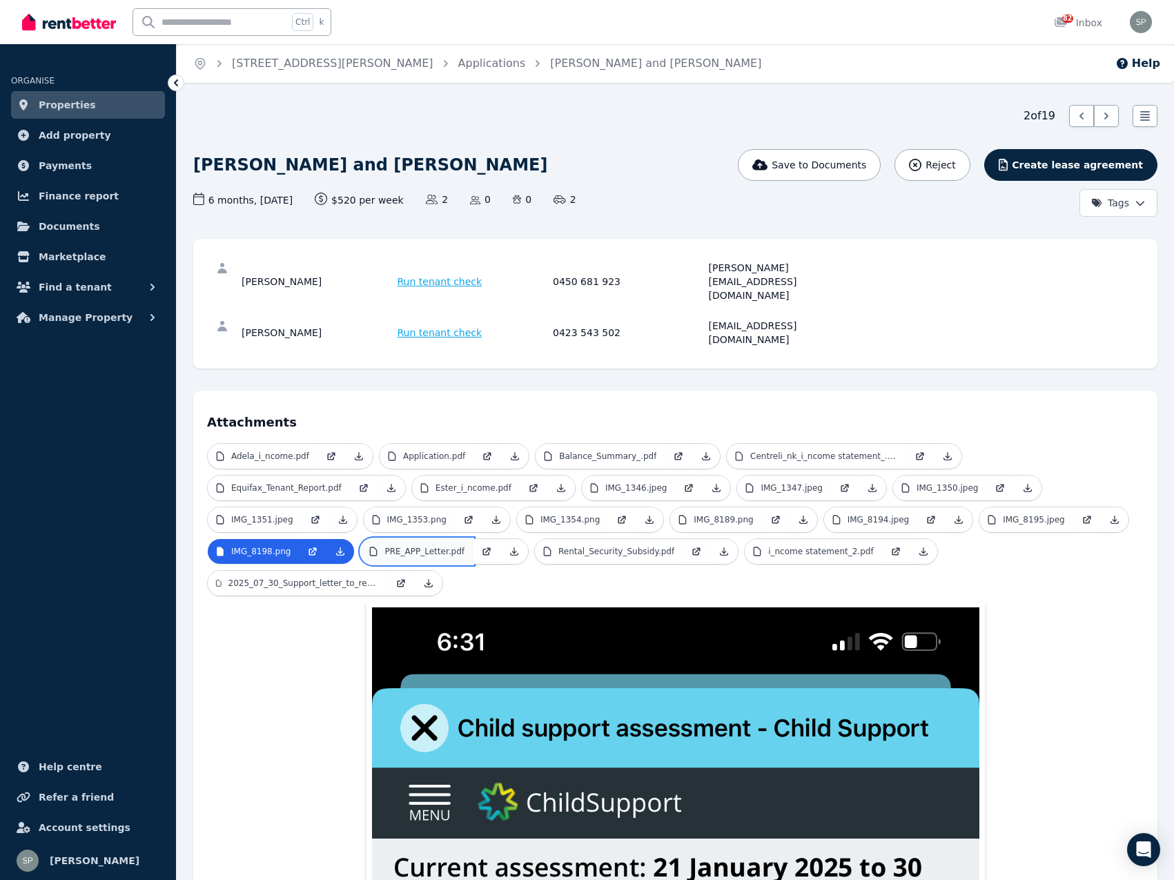
click at [465, 546] on p "PRE_APP_Letter.pdf" at bounding box center [425, 551] width 80 height 11
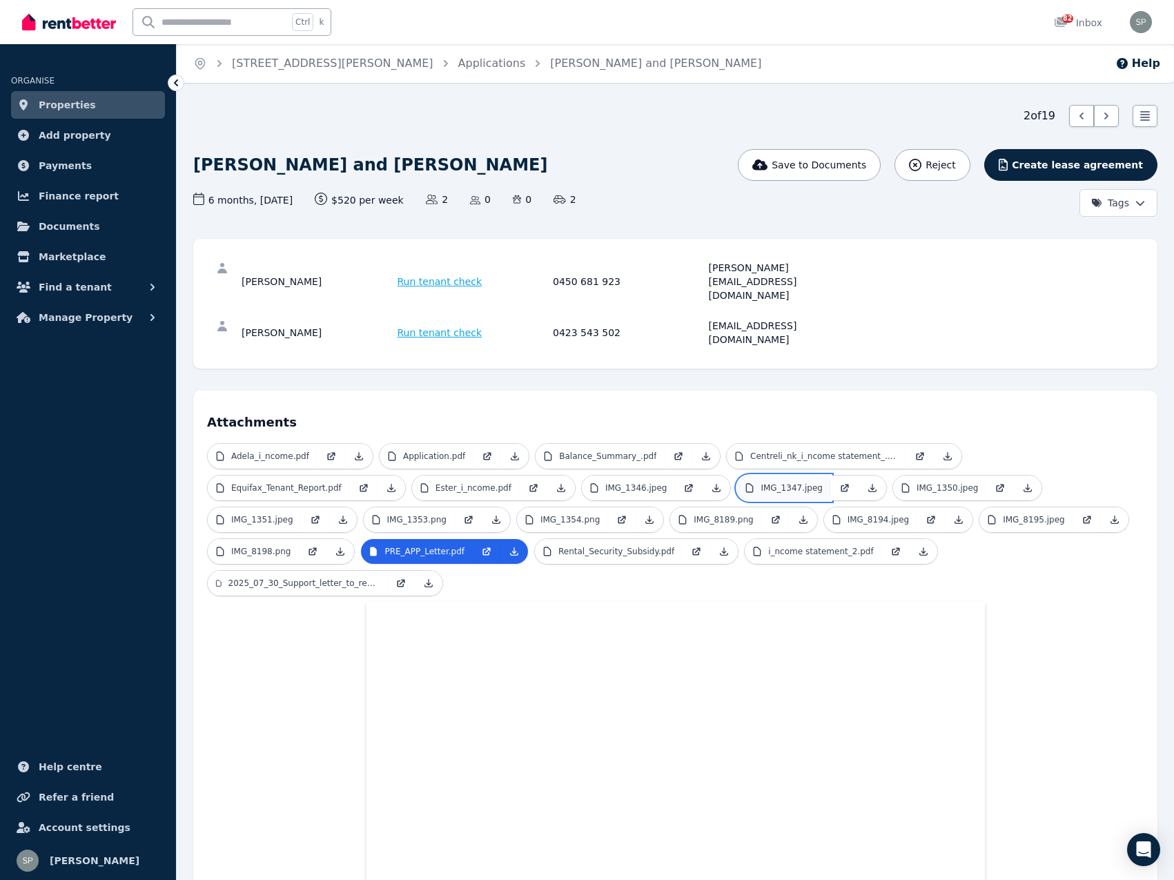
click at [761, 483] on p "IMG_1347.jpeg" at bounding box center [792, 488] width 62 height 11
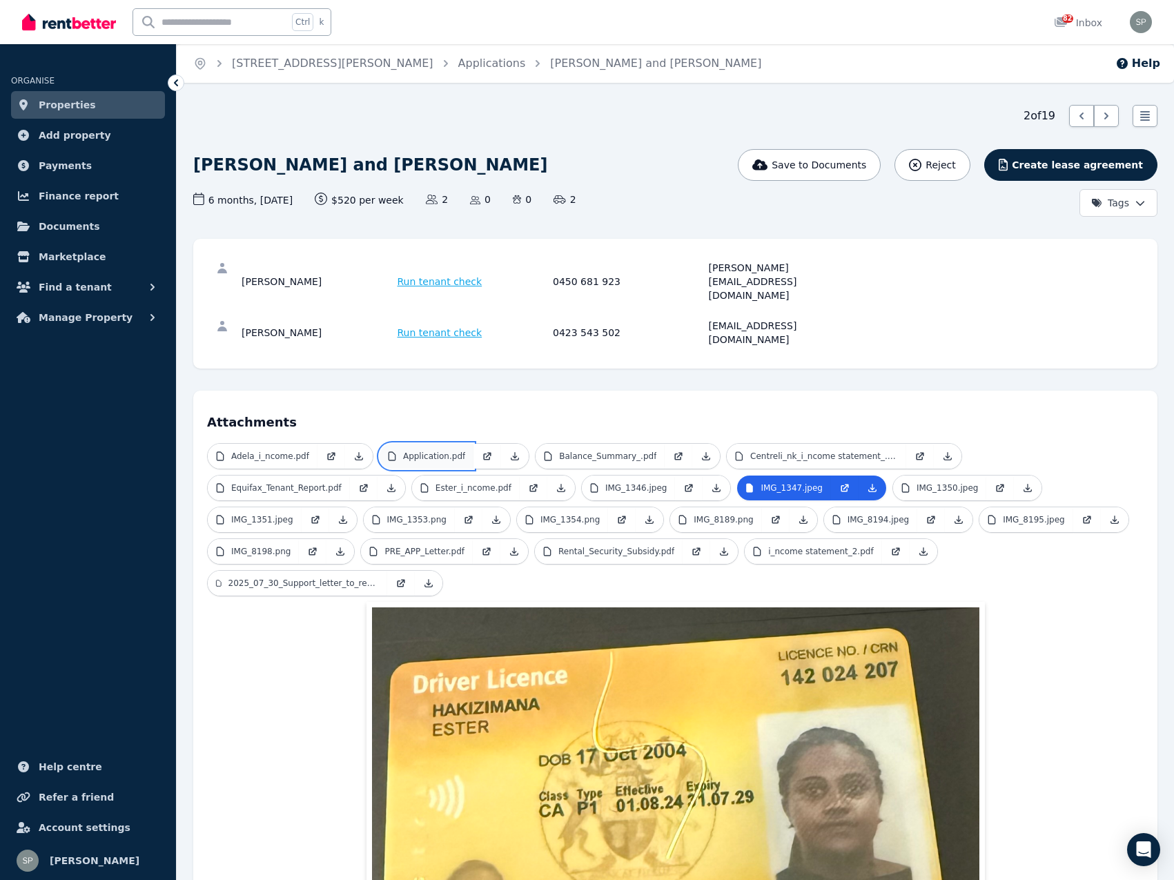
click at [427, 451] on p "Application.pdf" at bounding box center [434, 456] width 62 height 11
